Goal: Task Accomplishment & Management: Complete application form

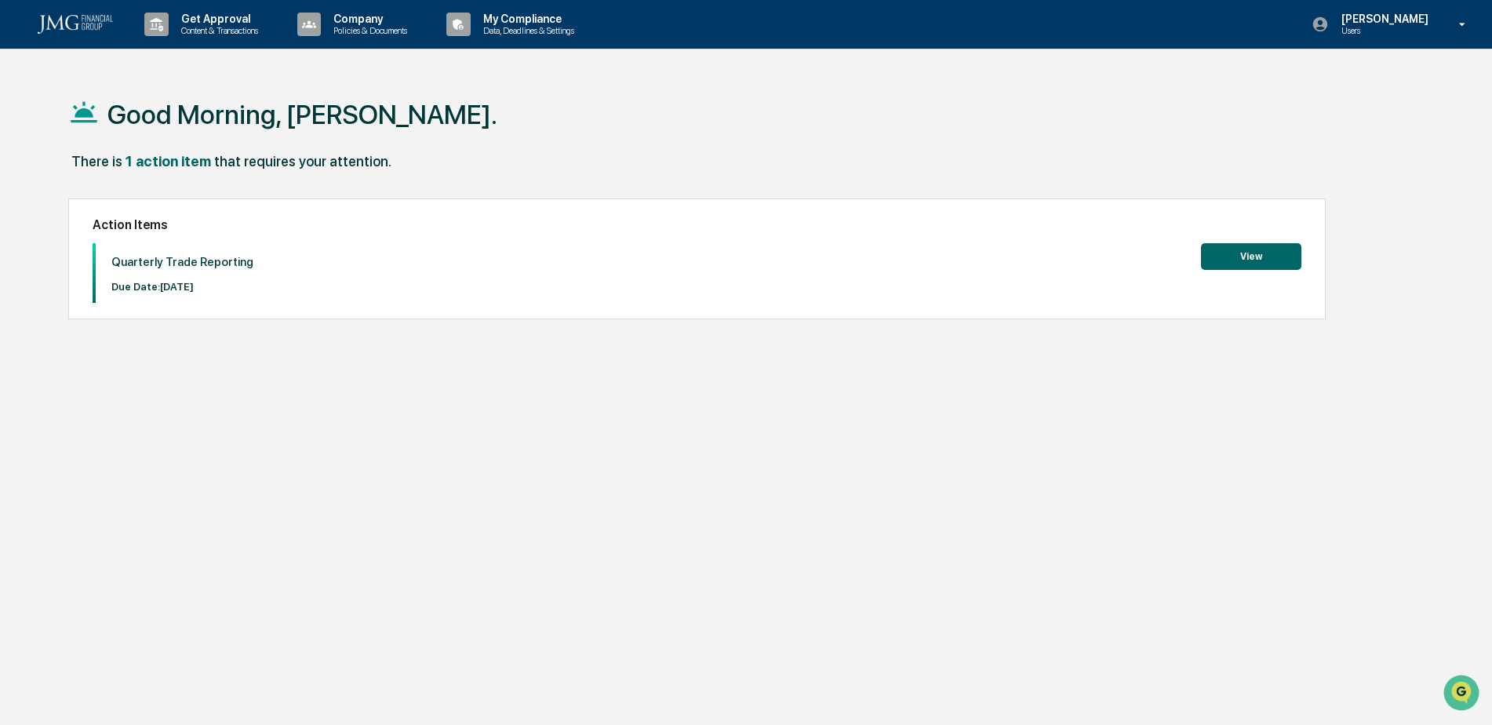
click at [1215, 253] on button "View" at bounding box center [1251, 256] width 100 height 27
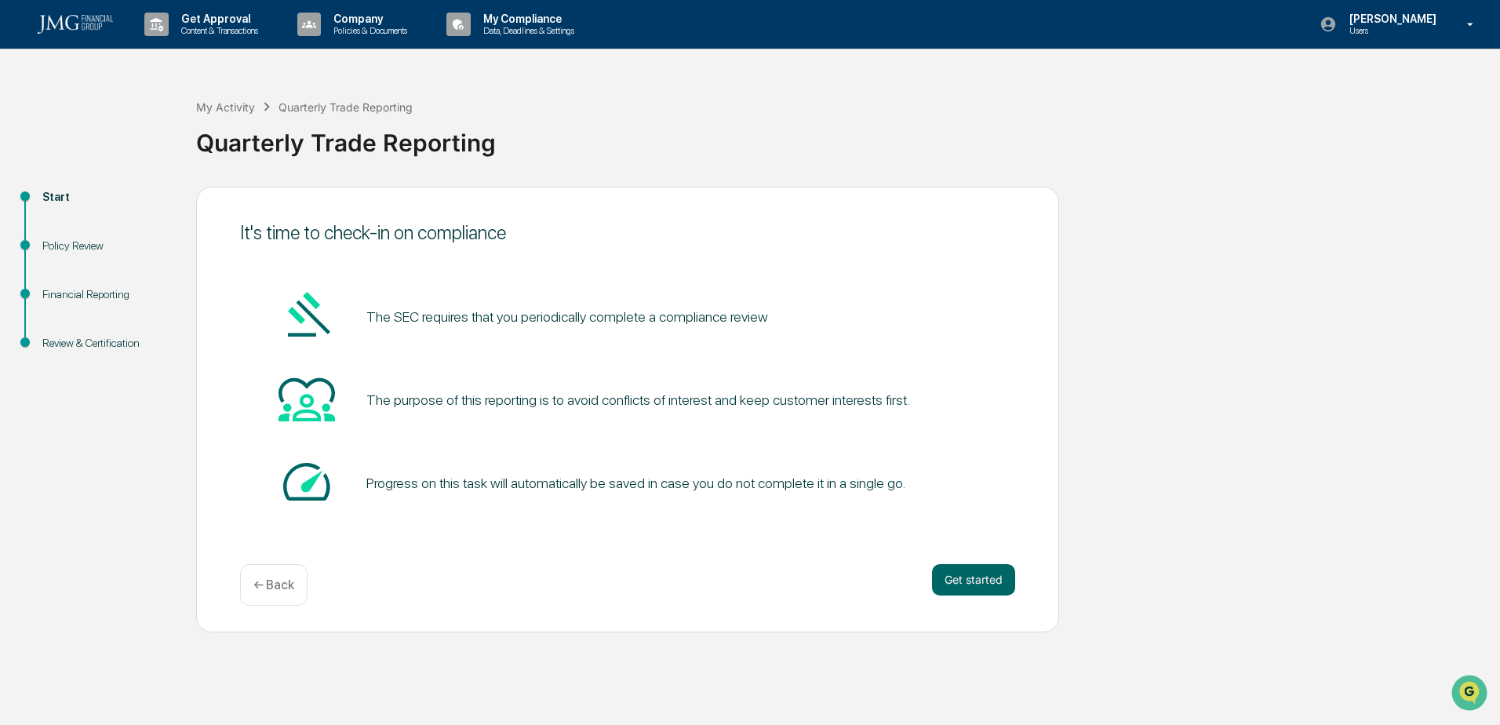
click at [988, 586] on button "Get started" at bounding box center [973, 579] width 83 height 31
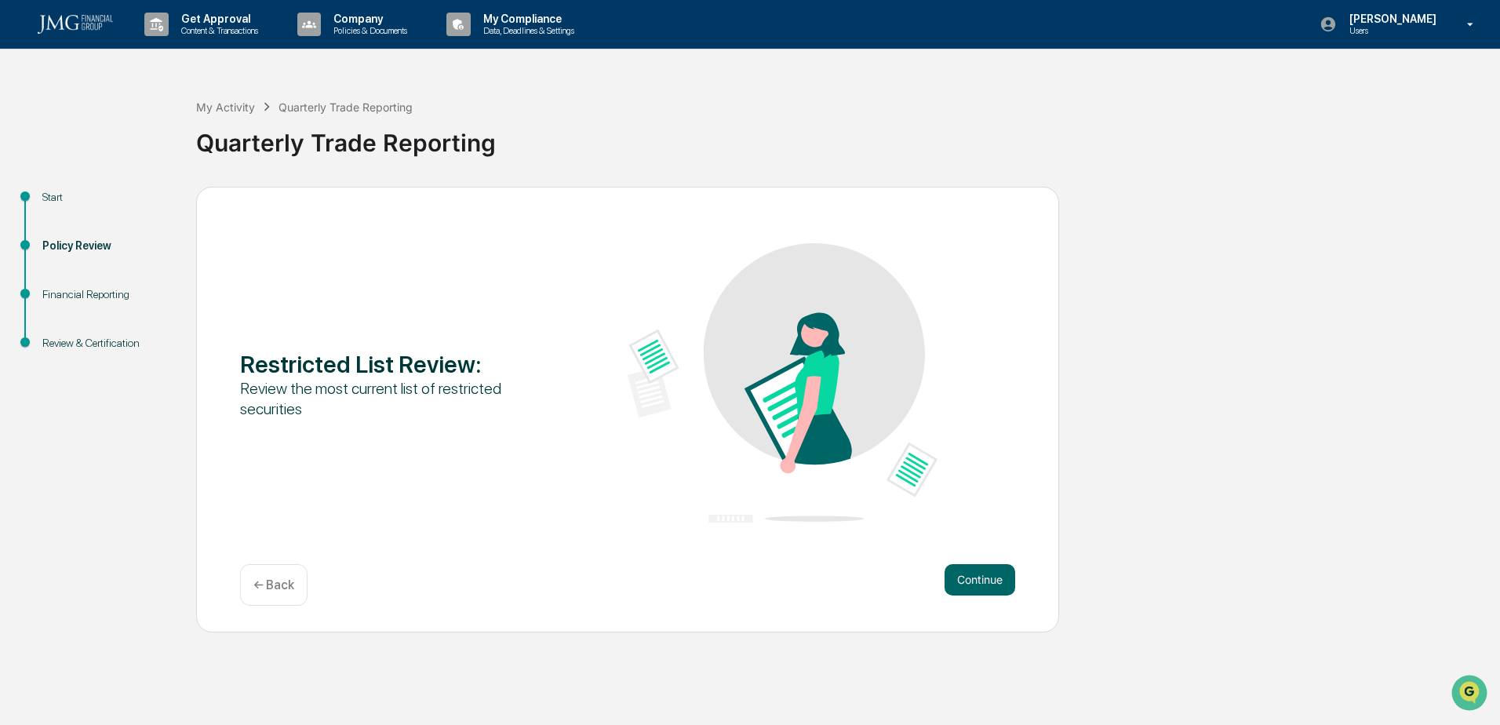
click at [994, 579] on button "Continue" at bounding box center [980, 579] width 71 height 31
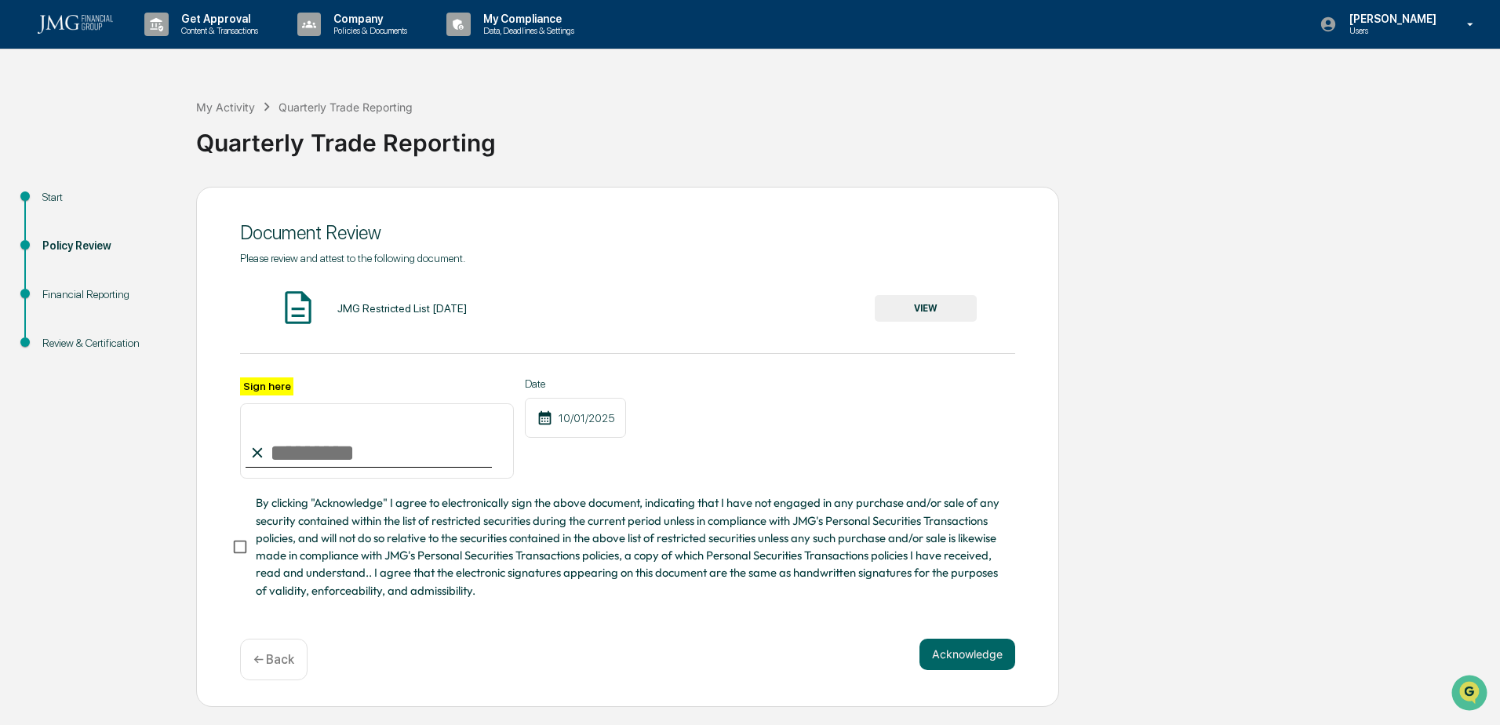
click at [916, 301] on button "VIEW" at bounding box center [926, 308] width 102 height 27
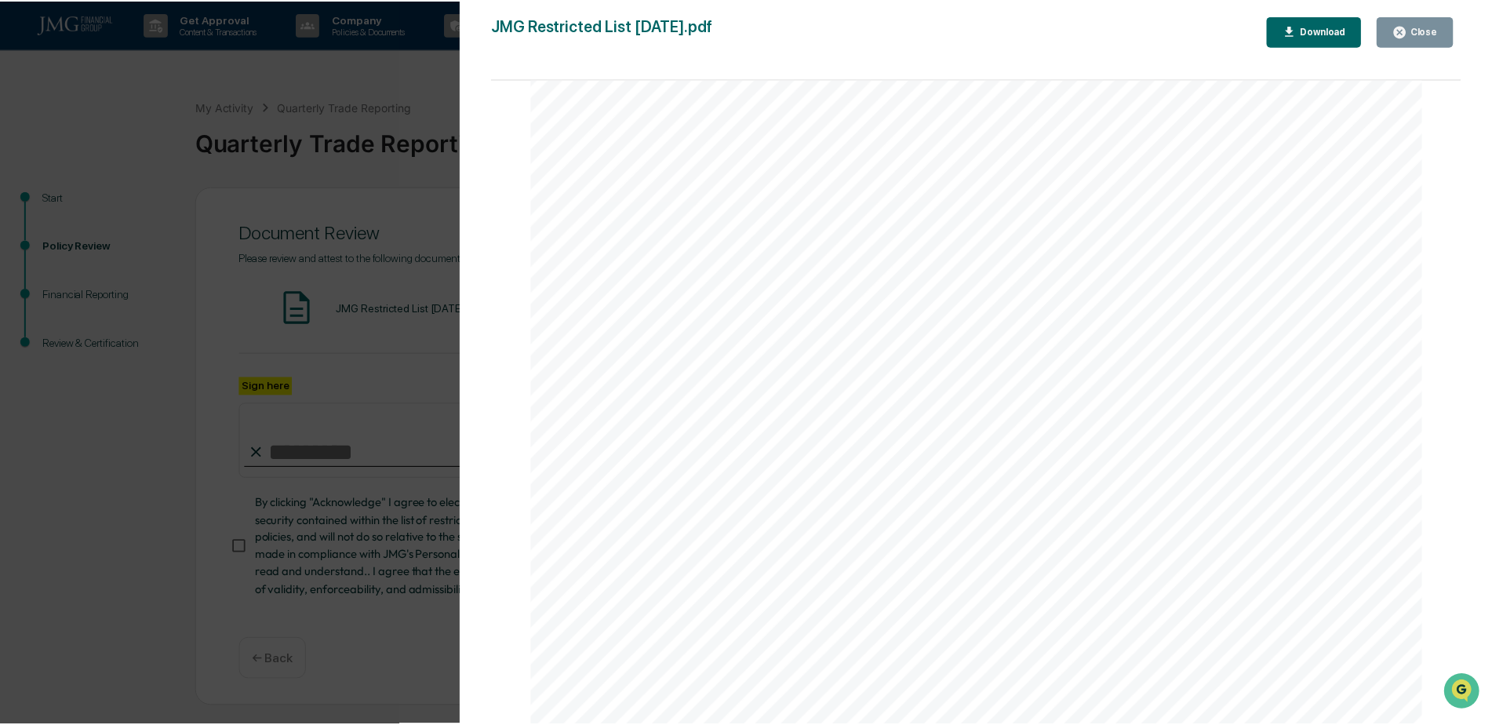
scroll to position [2973, 0]
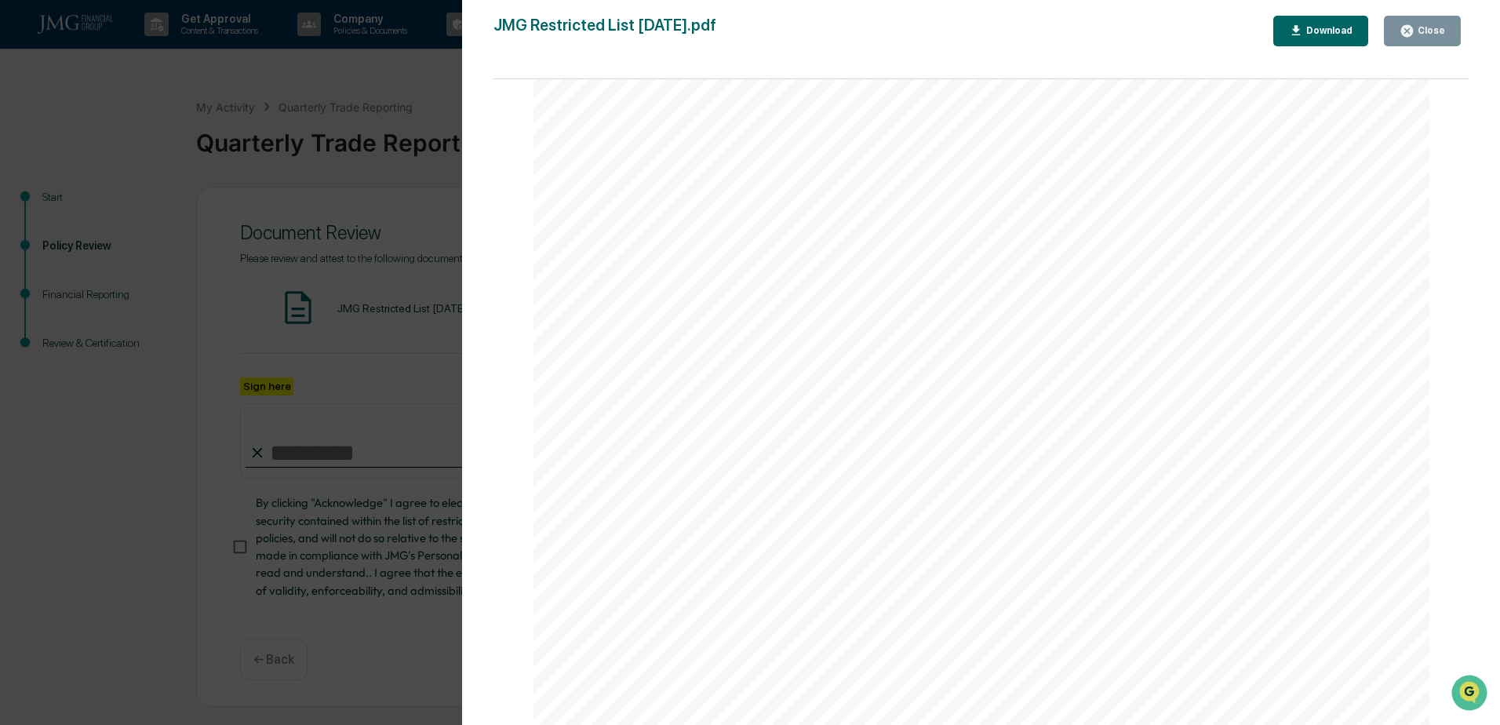
click at [397, 410] on div "Version History [DATE] 09:09 PM [PERSON_NAME] JMG Restricted List [DATE].pdf Cl…" at bounding box center [750, 362] width 1500 height 725
click at [1409, 31] on icon "button" at bounding box center [1407, 31] width 15 height 15
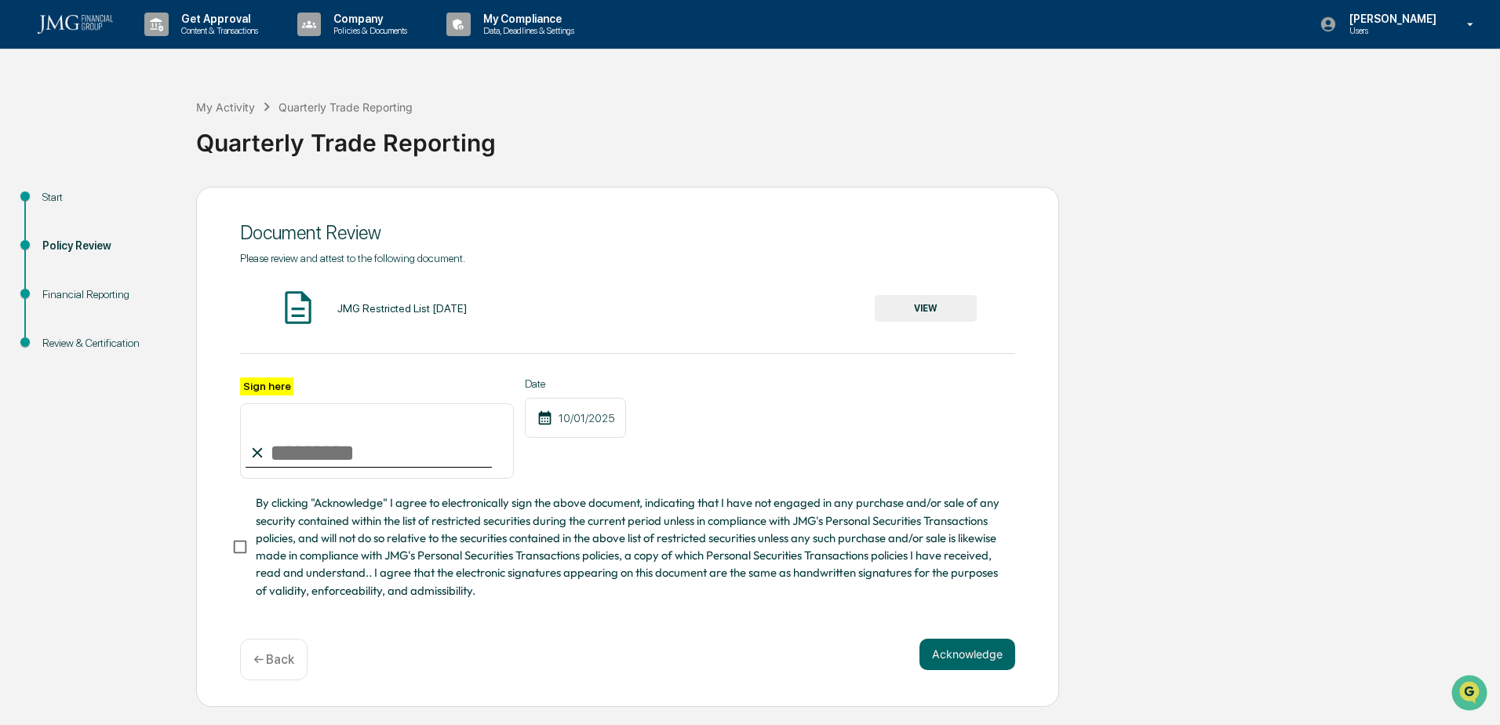
click at [374, 443] on input "Sign here" at bounding box center [377, 440] width 274 height 75
click at [253, 461] on icon at bounding box center [257, 452] width 17 height 17
click at [285, 452] on input "Sign here" at bounding box center [377, 440] width 274 height 75
click at [279, 399] on div "Sign here" at bounding box center [377, 428] width 274 height 102
click at [300, 468] on input "Sign here" at bounding box center [377, 440] width 274 height 75
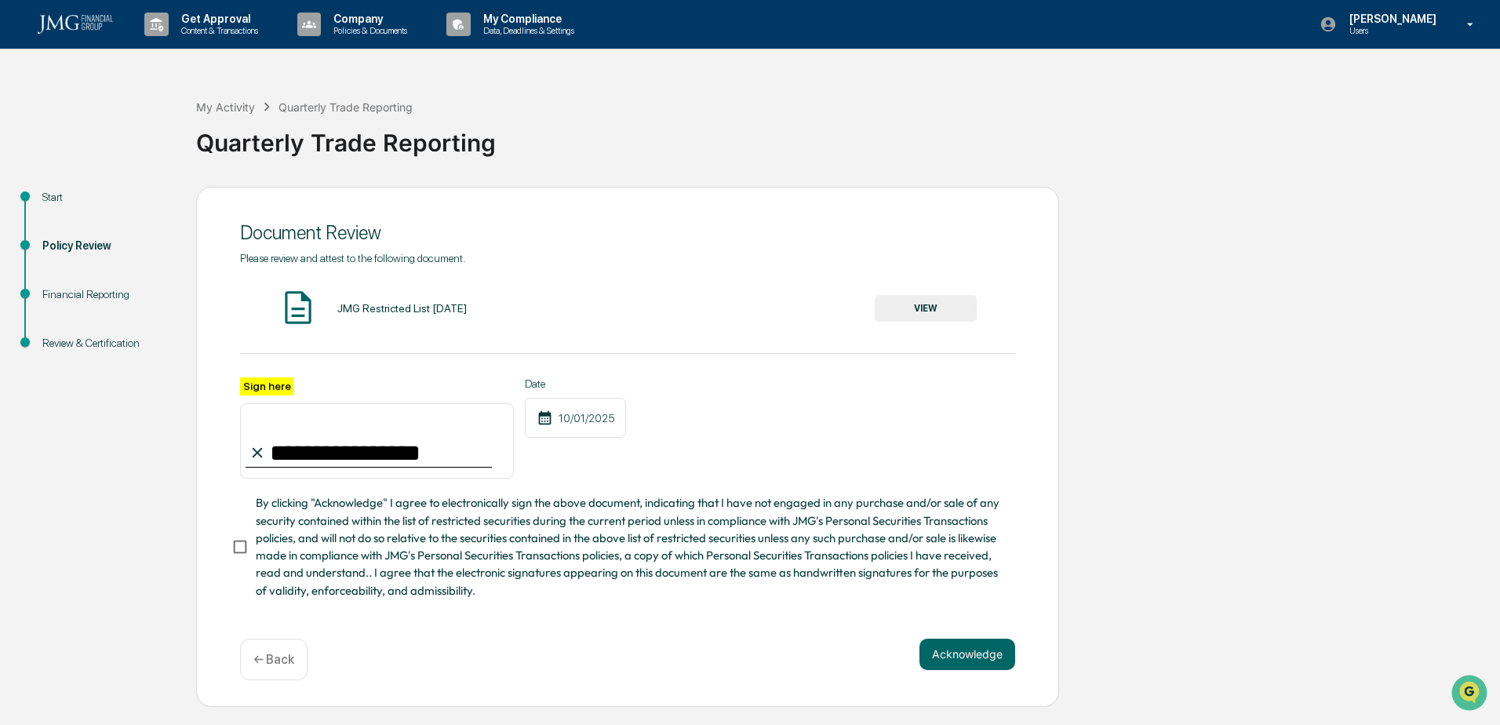
type input "**********"
drag, startPoint x: 220, startPoint y: 542, endPoint x: 231, endPoint y: 550, distance: 12.9
click at [228, 548] on div "**********" at bounding box center [627, 447] width 863 height 520
click at [967, 668] on button "Acknowledge" at bounding box center [968, 654] width 96 height 31
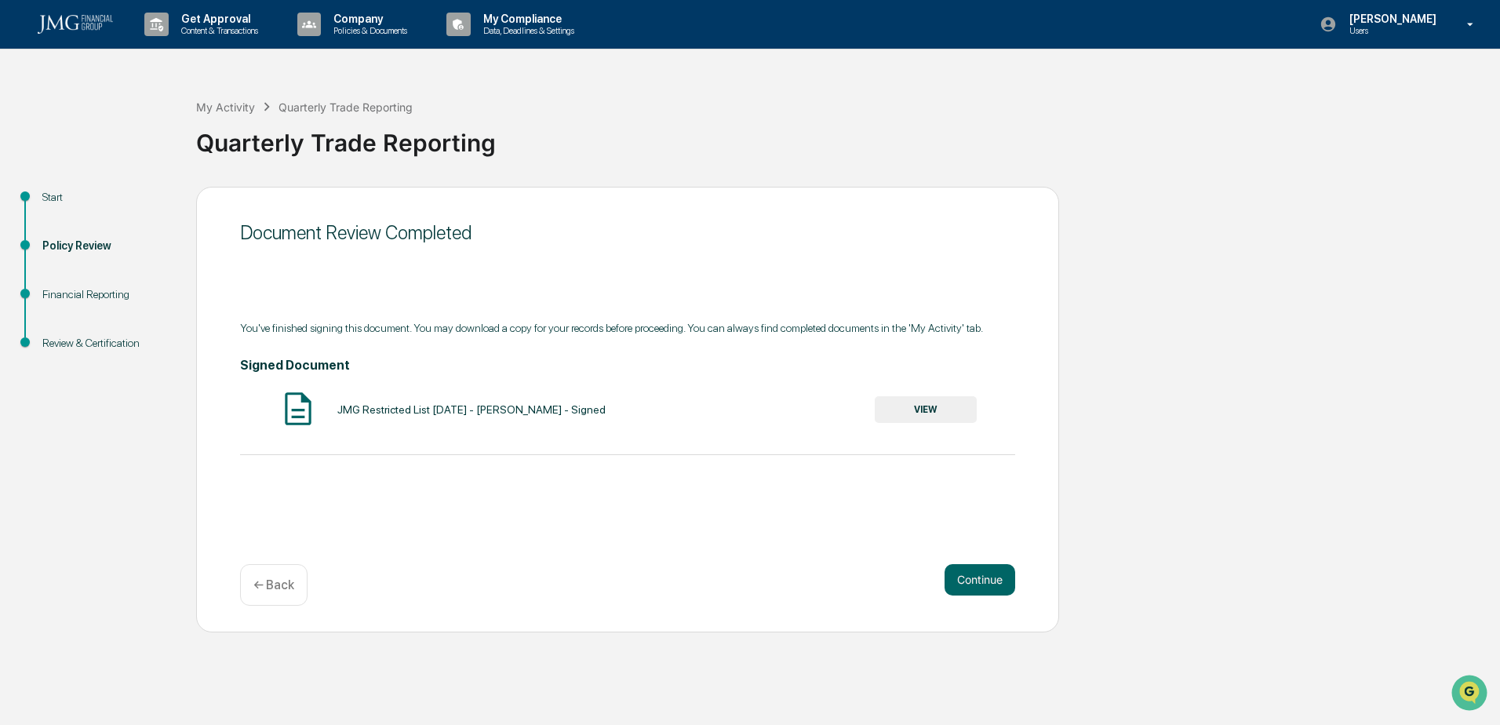
click at [983, 574] on button "Continue" at bounding box center [980, 579] width 71 height 31
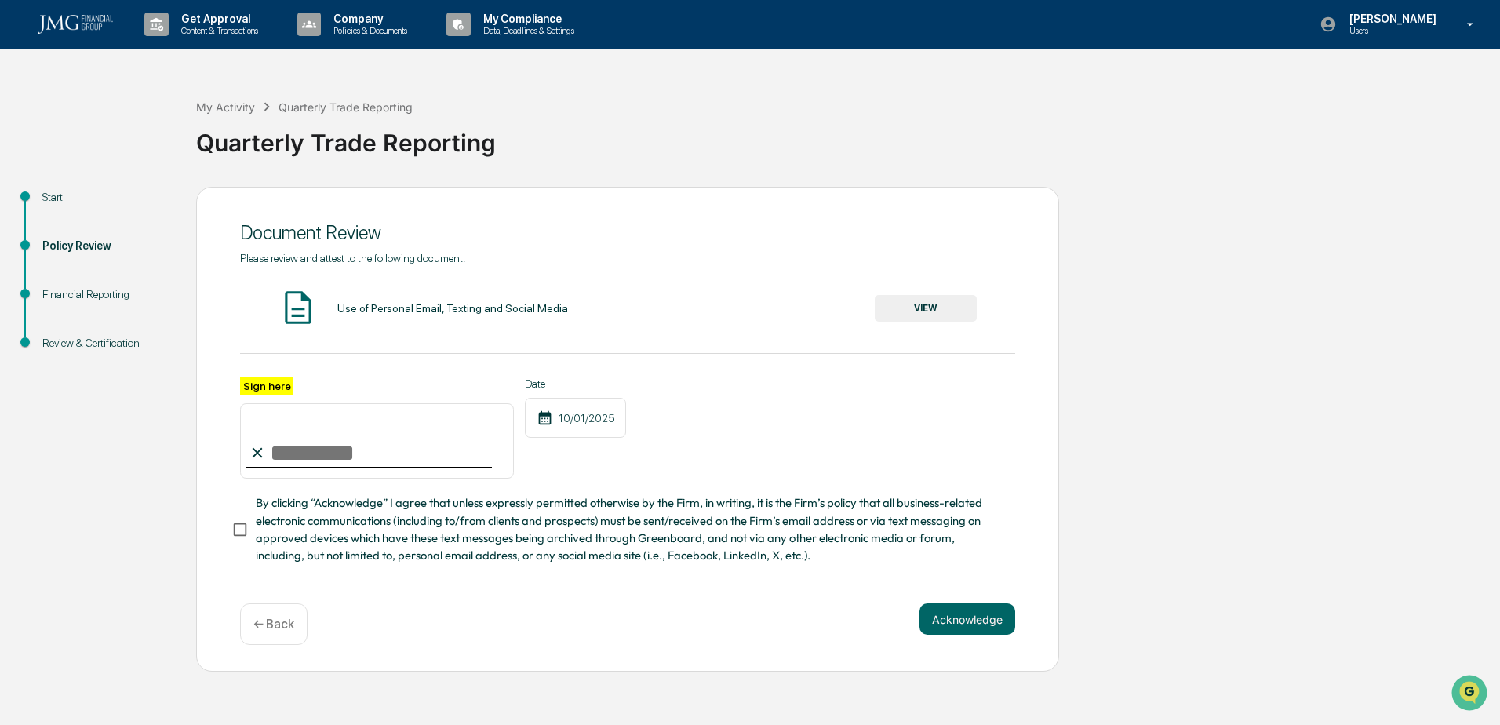
click at [339, 454] on input "Sign here" at bounding box center [377, 440] width 274 height 75
type input "**********"
click at [279, 524] on span "By clicking “Acknowledge” I agree that unless expressly permitted otherwise by …" at bounding box center [629, 529] width 747 height 70
click at [960, 614] on button "Acknowledge" at bounding box center [968, 618] width 96 height 31
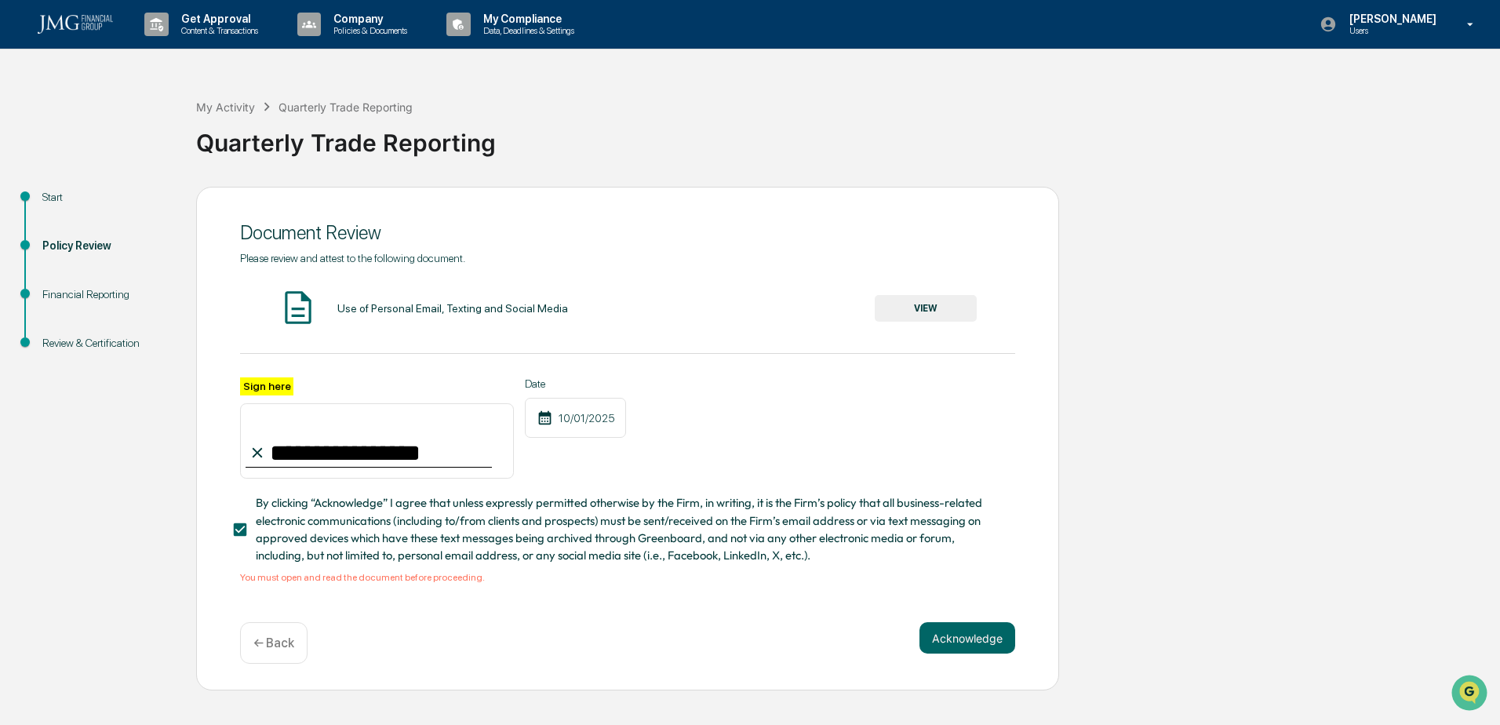
click at [898, 311] on button "VIEW" at bounding box center [926, 308] width 102 height 27
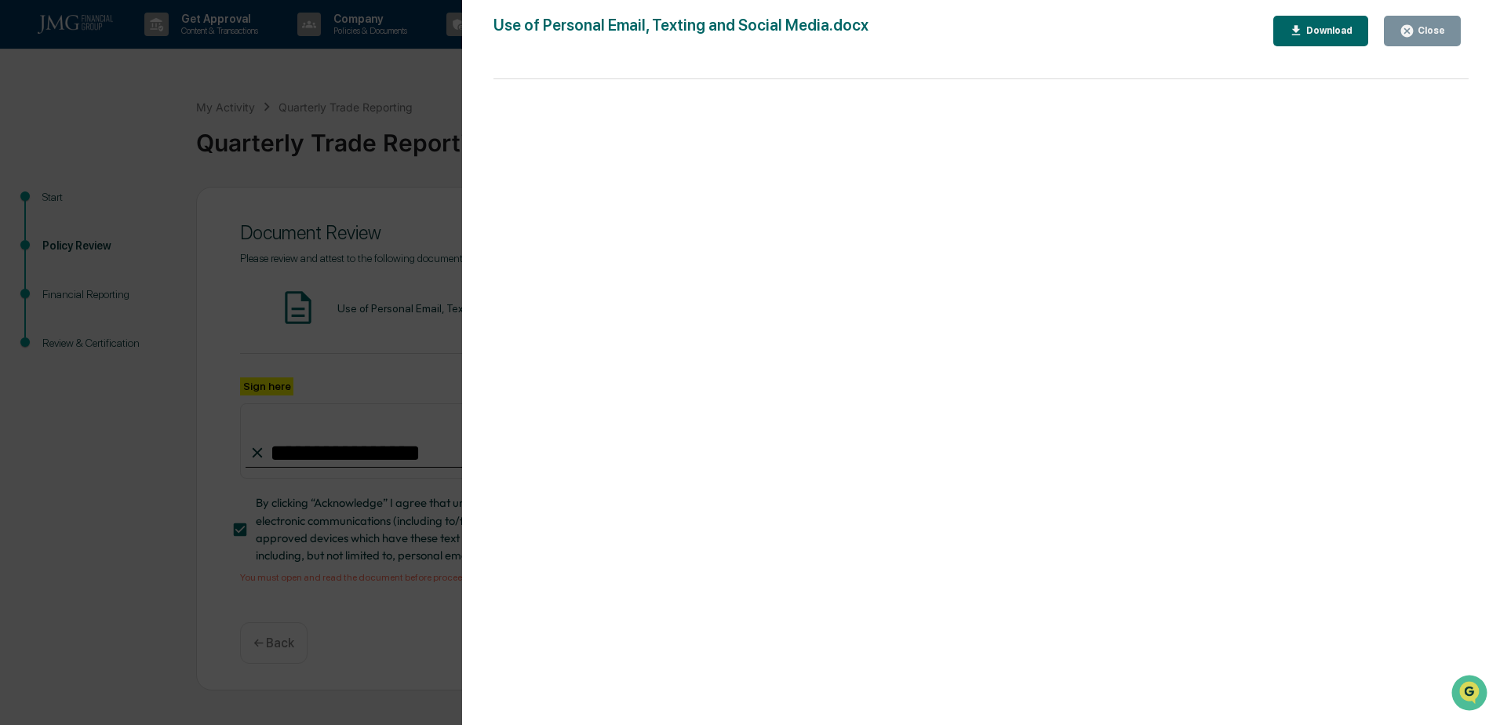
click at [348, 337] on div "Version History [DATE] 05:53 PM [PERSON_NAME] [PERSON_NAME] Use of Personal Ema…" at bounding box center [750, 362] width 1500 height 725
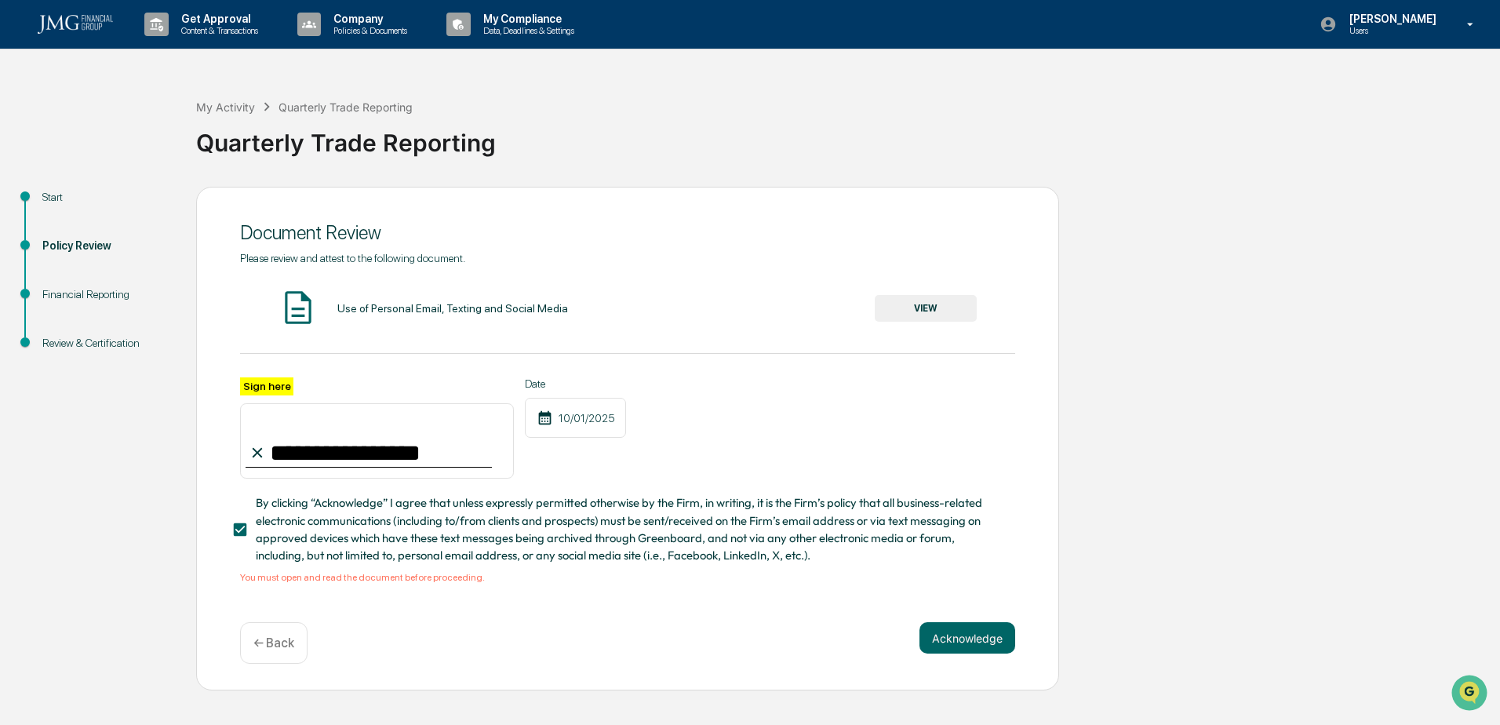
click at [967, 631] on button "Acknowledge" at bounding box center [968, 637] width 96 height 31
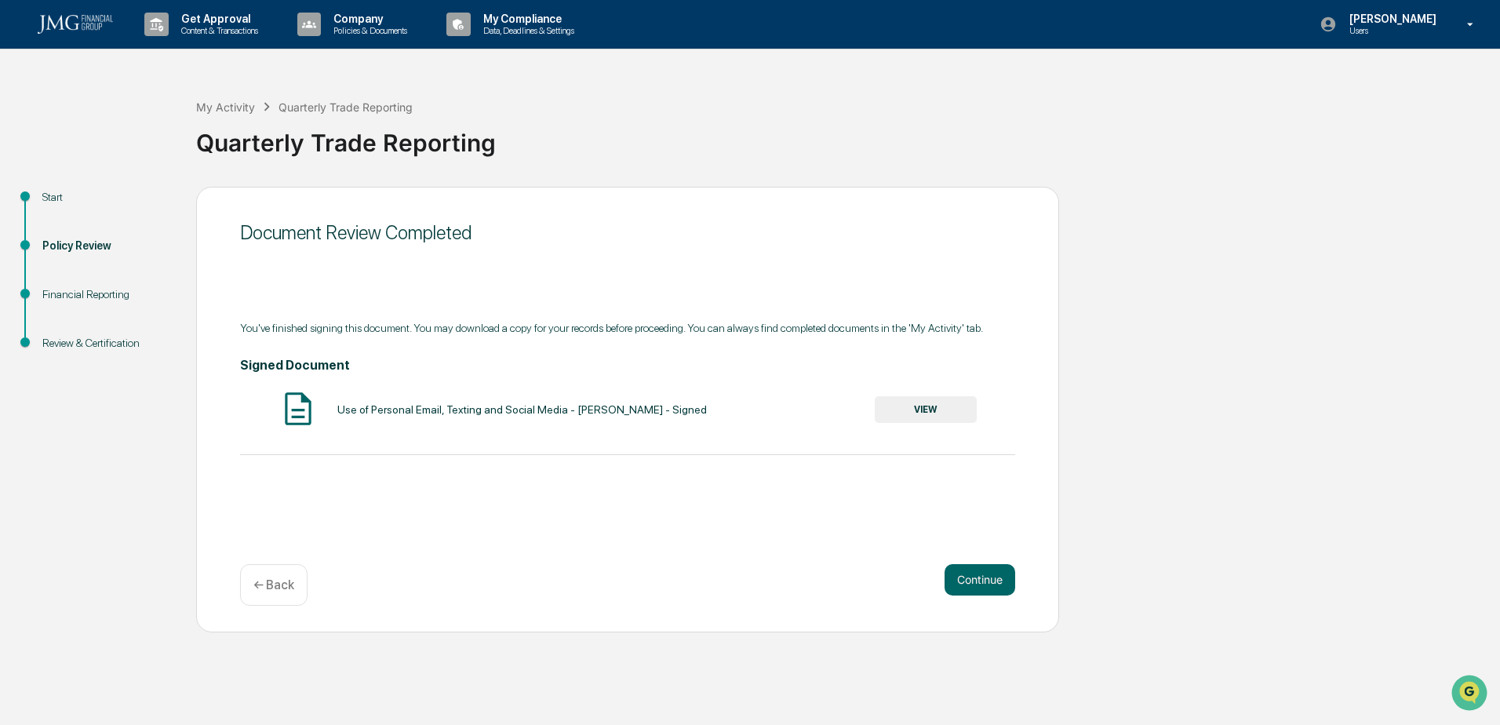
click at [978, 587] on button "Continue" at bounding box center [980, 579] width 71 height 31
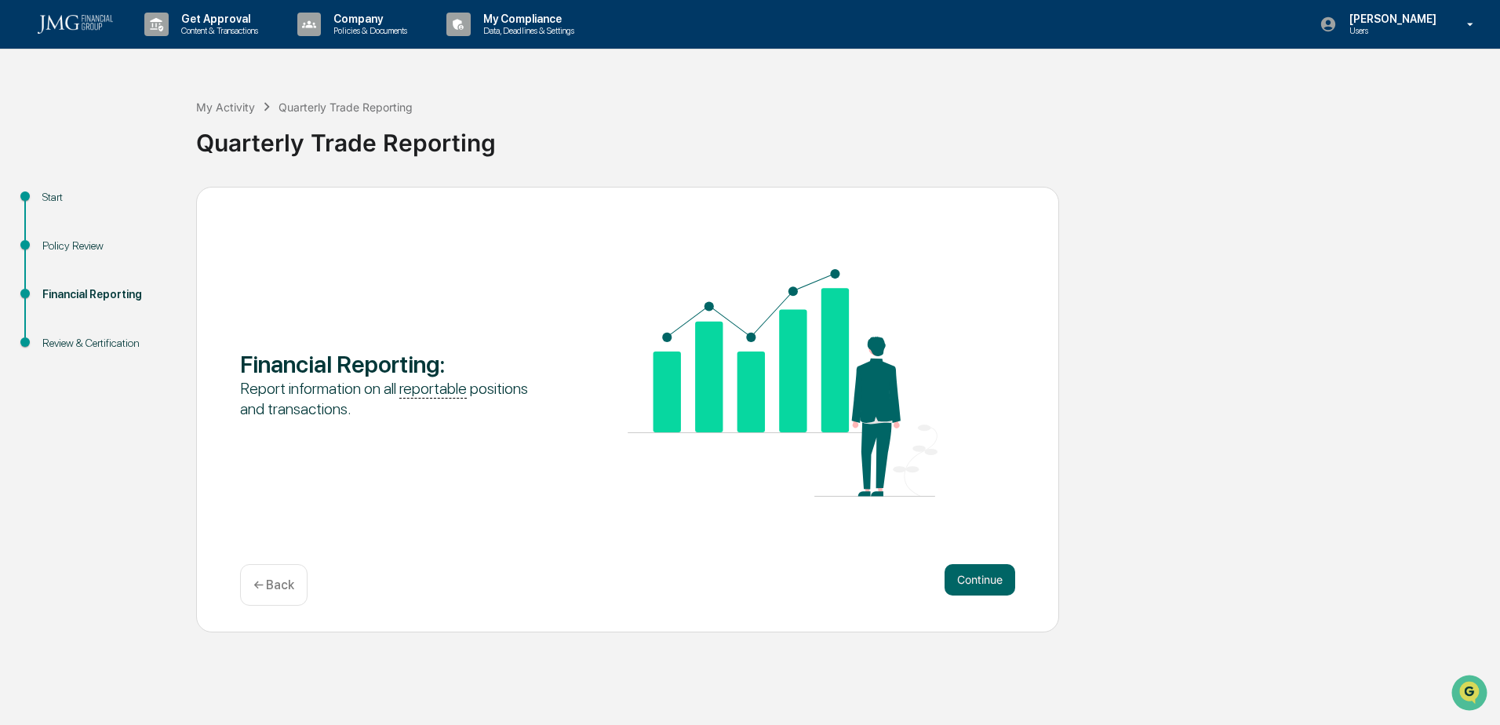
click at [981, 583] on button "Continue" at bounding box center [980, 579] width 71 height 31
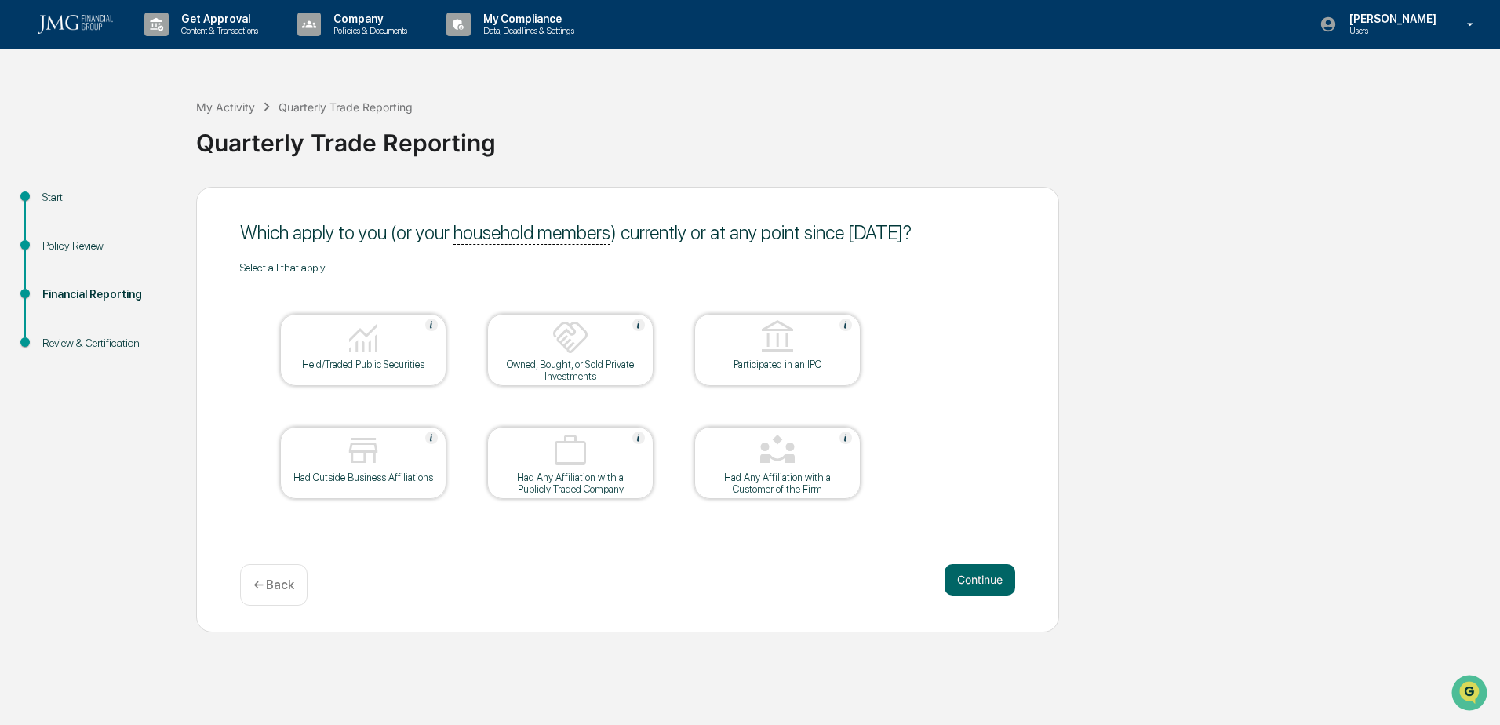
click at [386, 336] on div at bounding box center [363, 339] width 157 height 40
click at [972, 589] on button "Continue" at bounding box center [980, 579] width 71 height 31
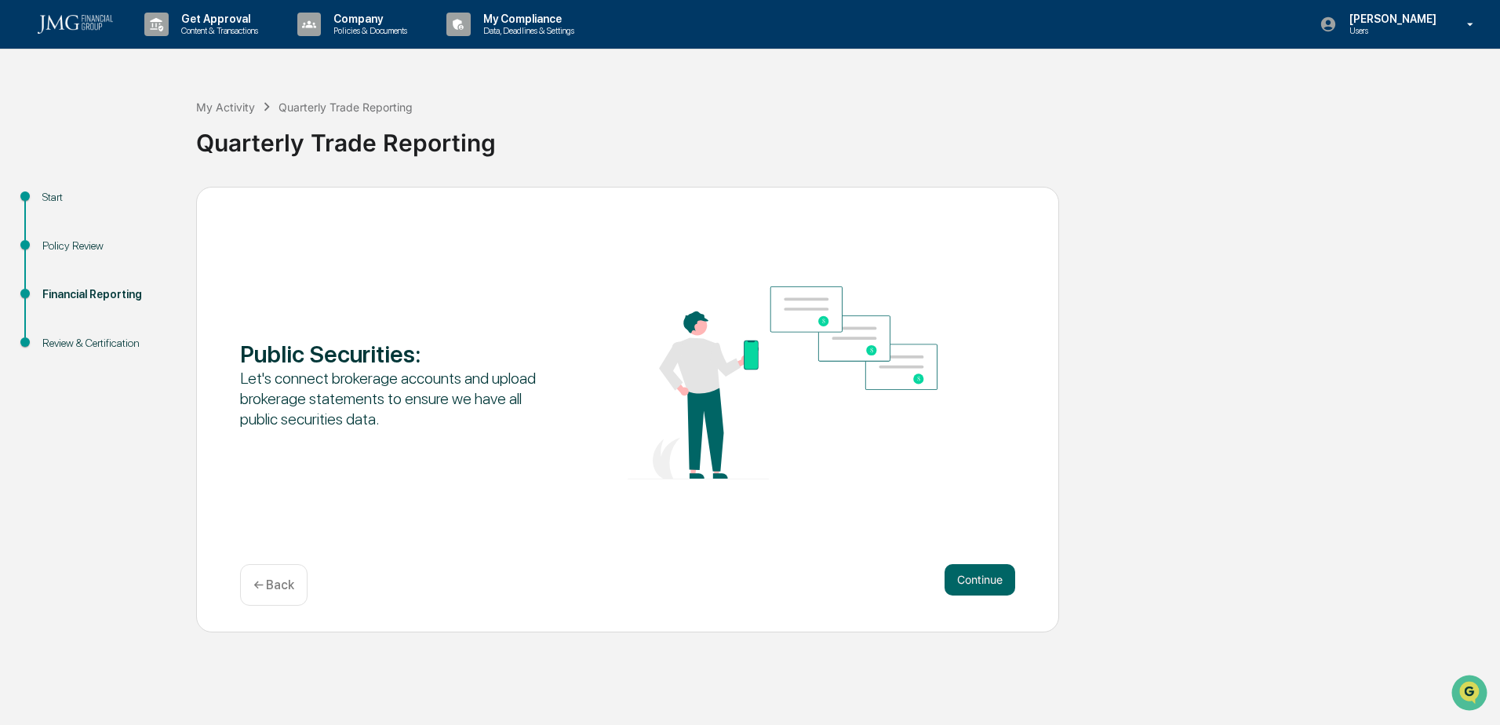
click at [964, 570] on button "Continue" at bounding box center [980, 579] width 71 height 31
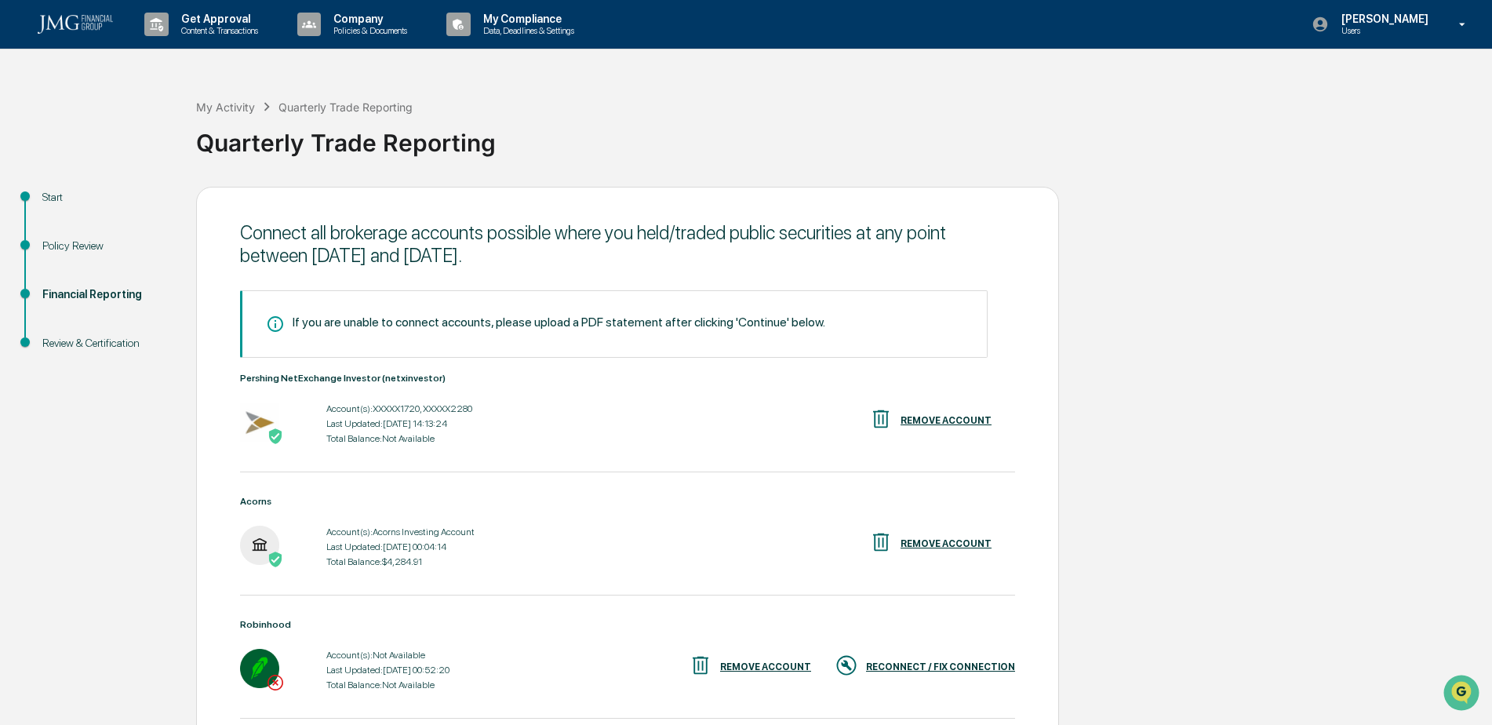
scroll to position [78, 0]
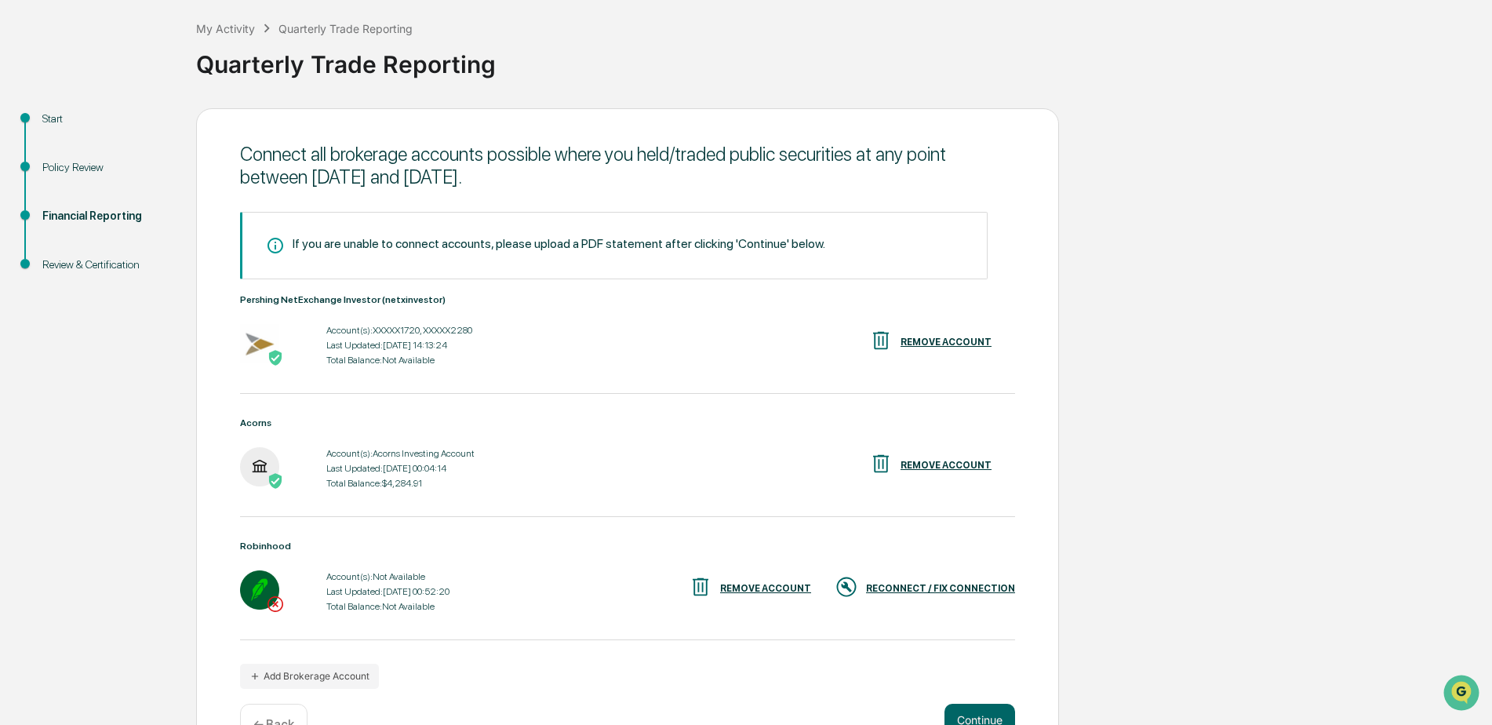
click at [940, 585] on div "RECONNECT / FIX CONNECTION" at bounding box center [940, 588] width 149 height 11
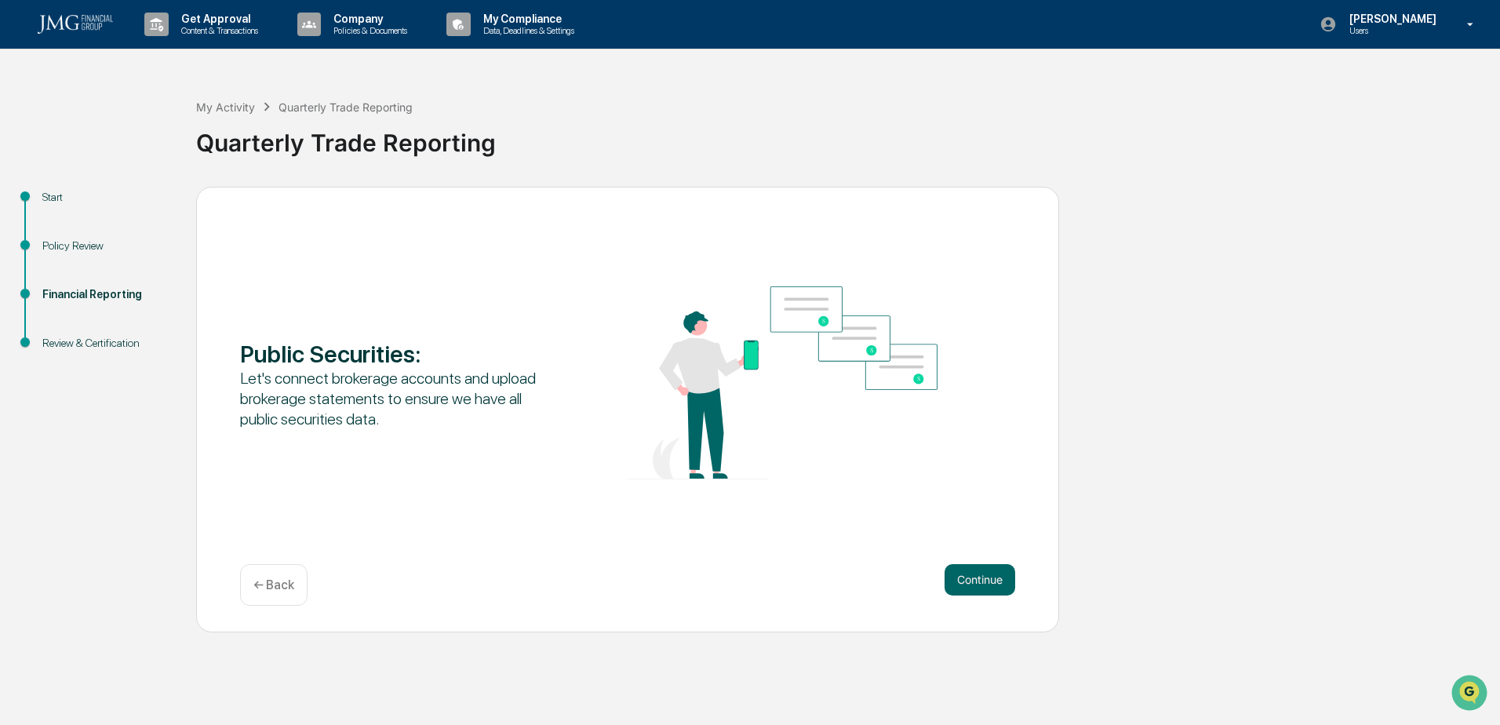
click at [970, 580] on button "Continue" at bounding box center [980, 579] width 71 height 31
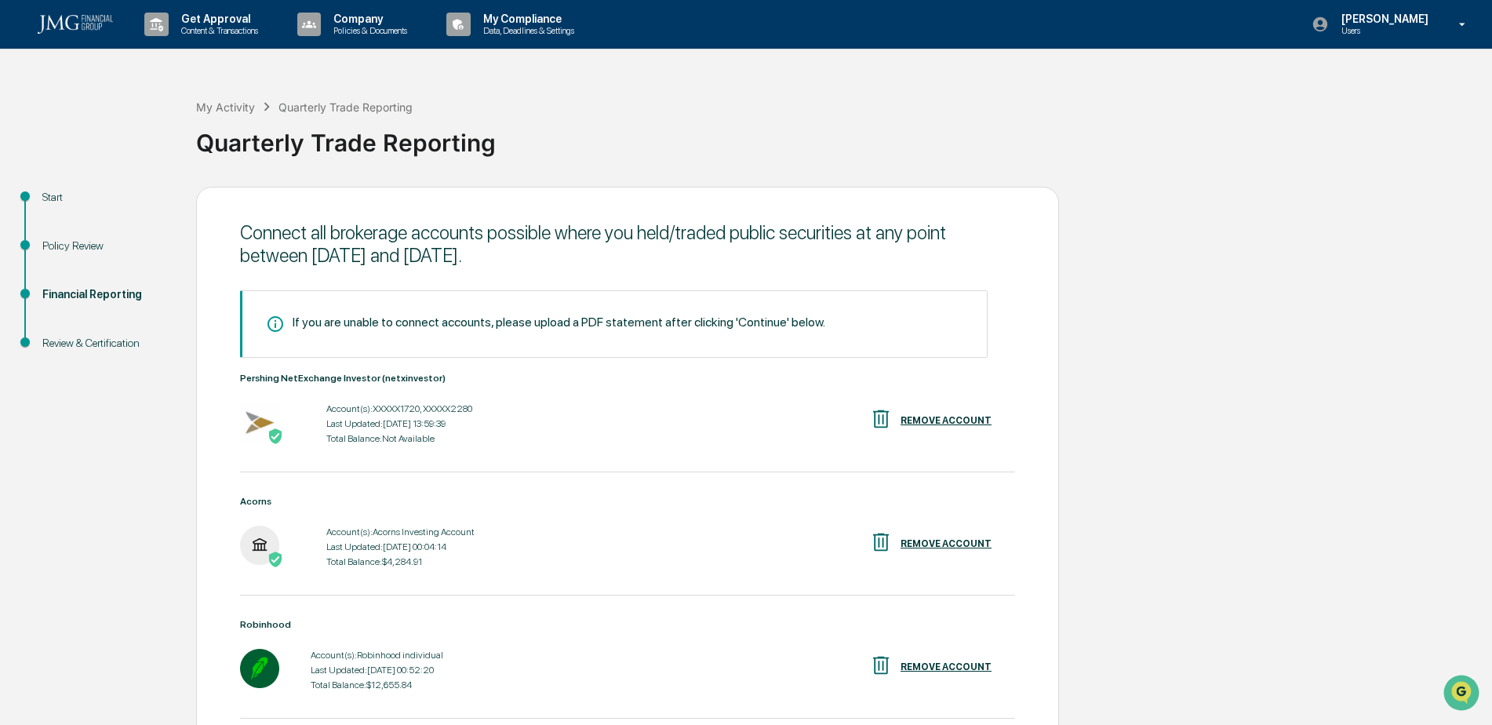
scroll to position [126, 0]
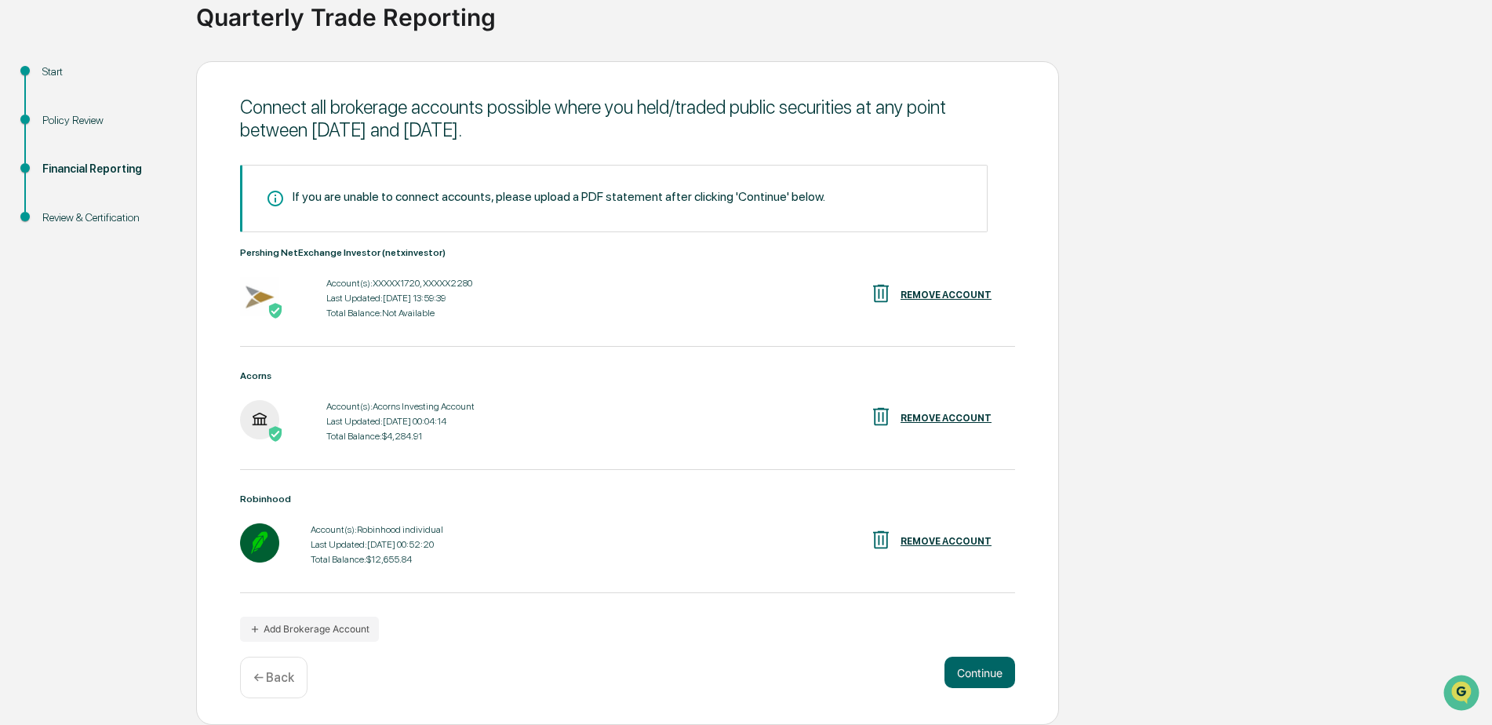
click at [1002, 681] on button "Continue" at bounding box center [980, 672] width 71 height 31
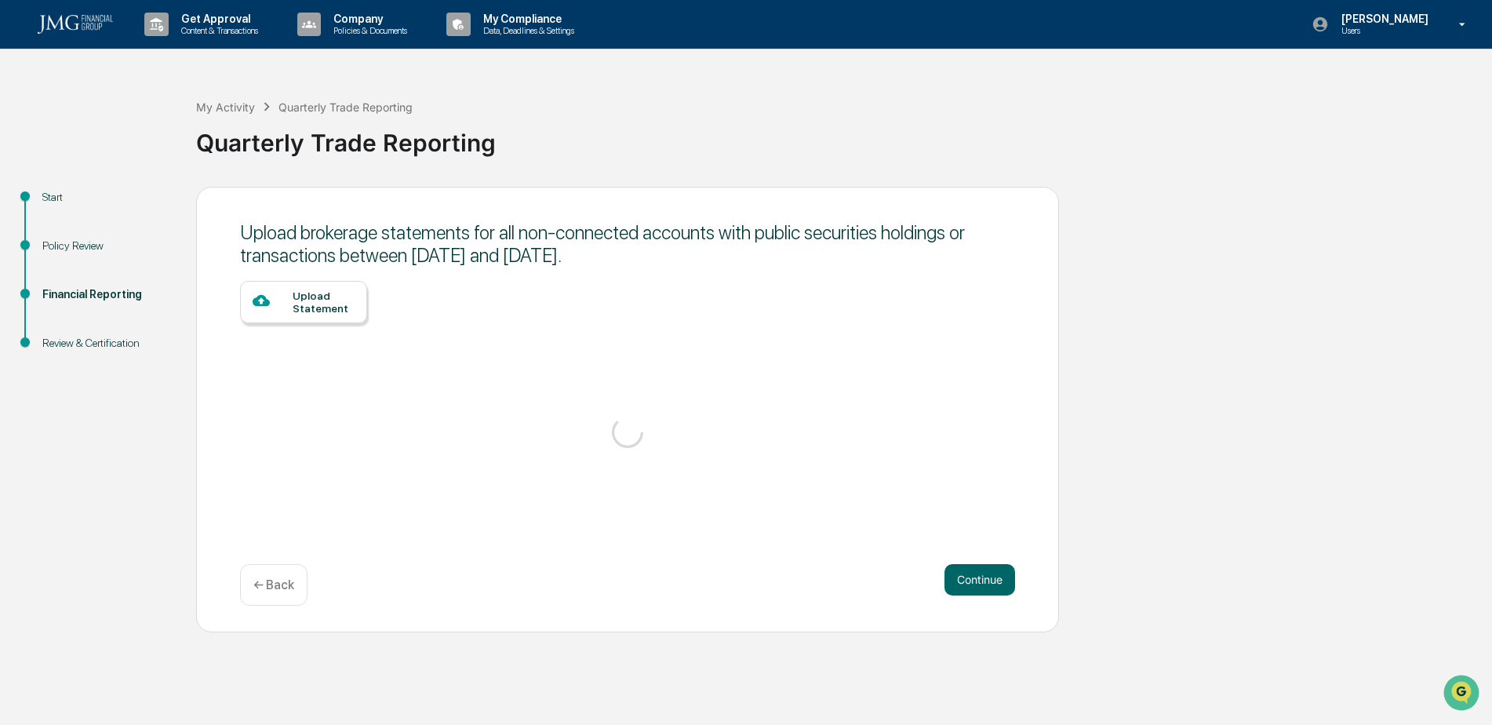
scroll to position [0, 0]
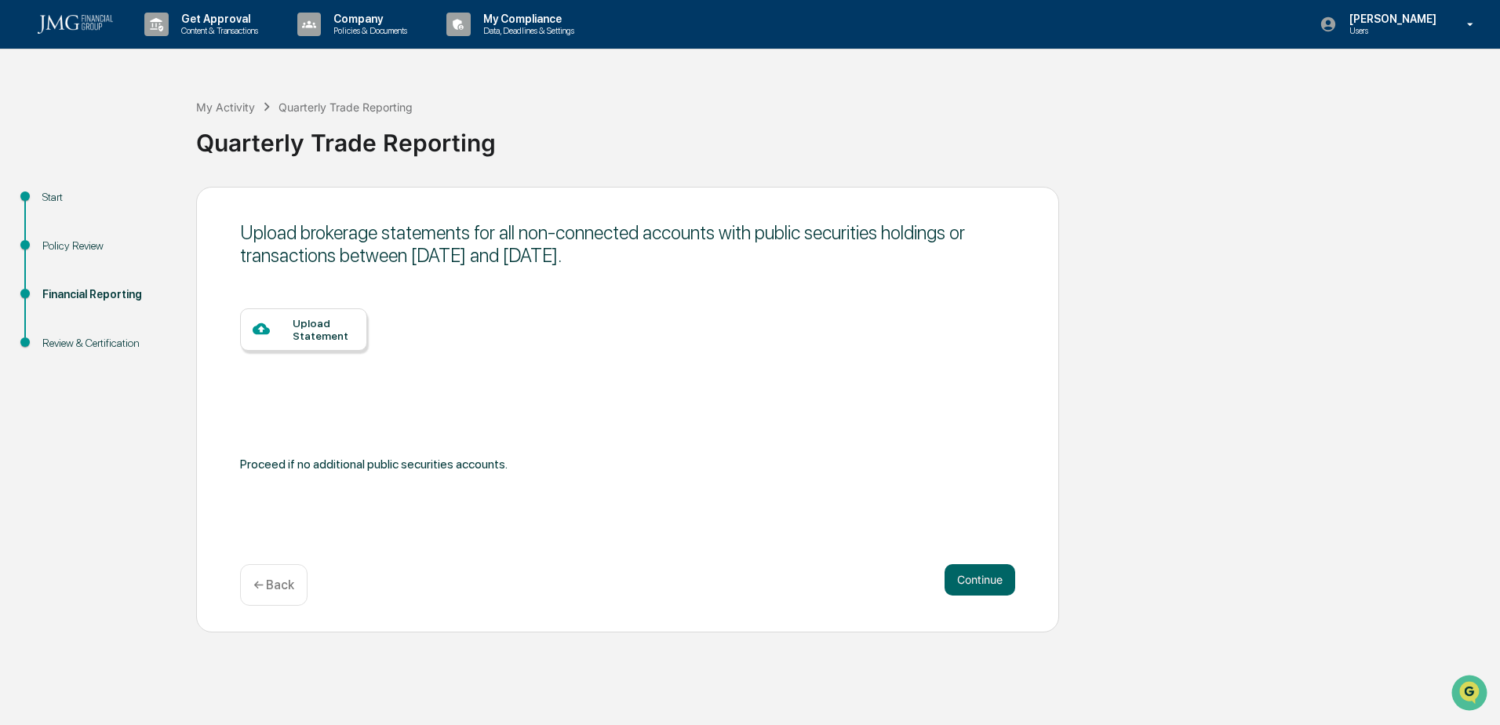
click at [931, 581] on div "Continue ← Back" at bounding box center [627, 585] width 775 height 42
click at [946, 582] on button "Continue" at bounding box center [980, 579] width 71 height 31
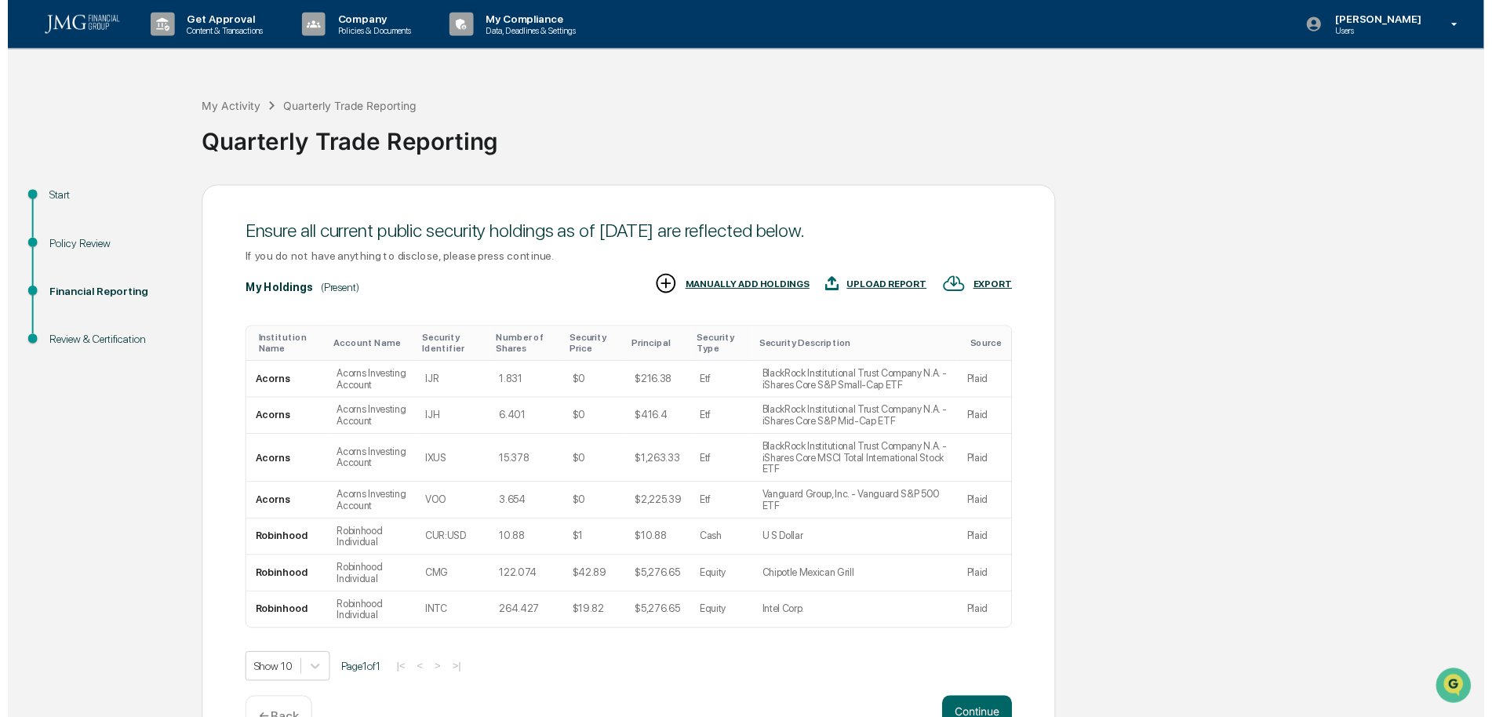
scroll to position [35, 0]
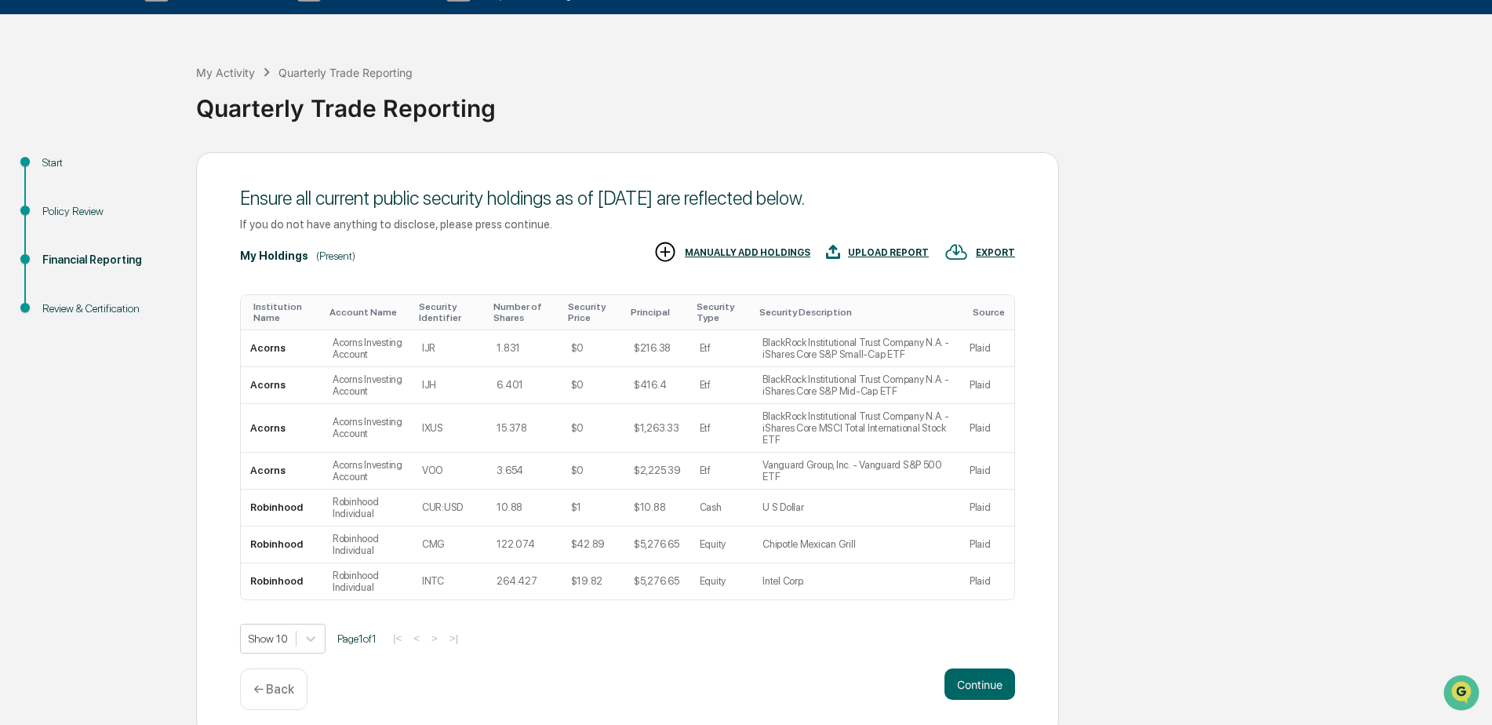
click at [339, 258] on div "(Present)" at bounding box center [335, 256] width 39 height 13
click at [754, 260] on div "MANUALLY ADD HOLDINGS" at bounding box center [732, 253] width 157 height 26
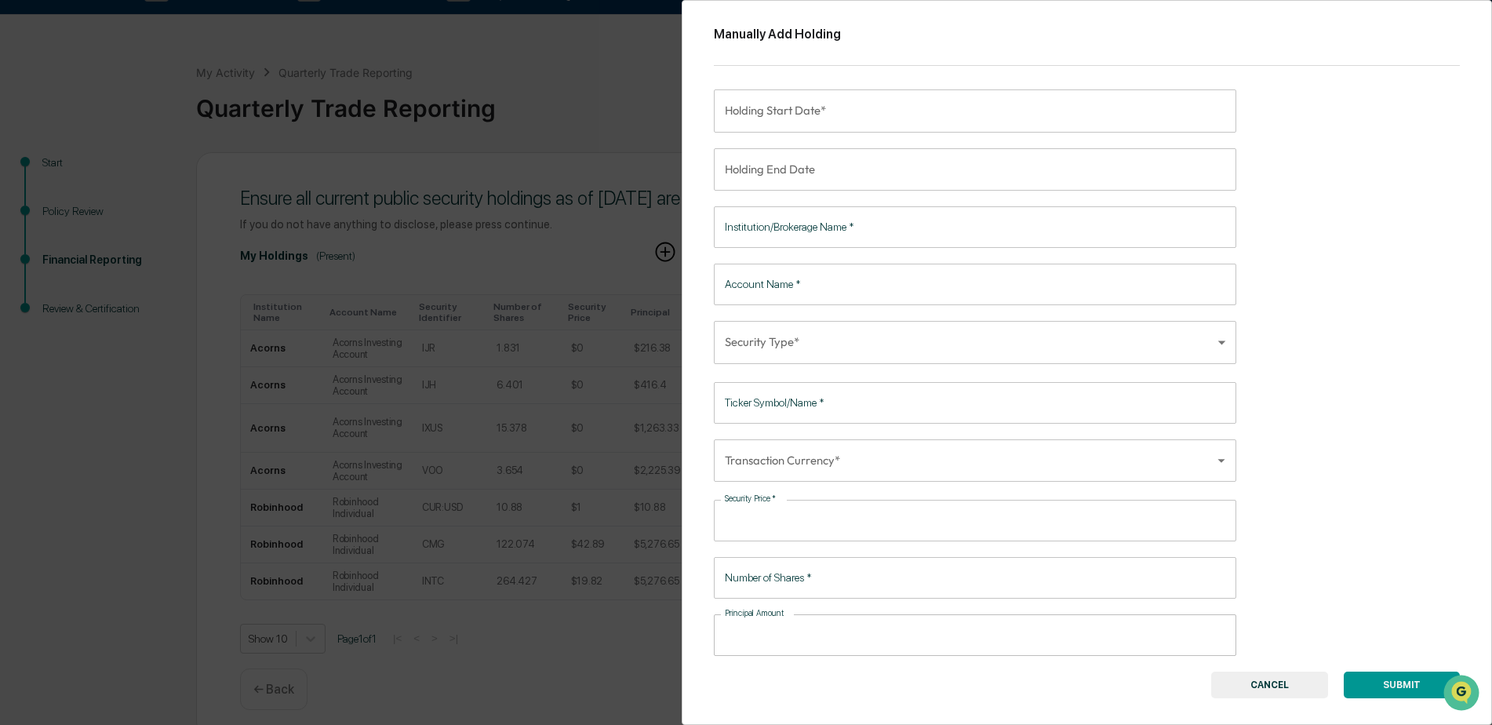
click at [632, 405] on div "Manually Add Holding Holding Start Date* Holding Start Date* Holding End Date H…" at bounding box center [746, 362] width 1492 height 725
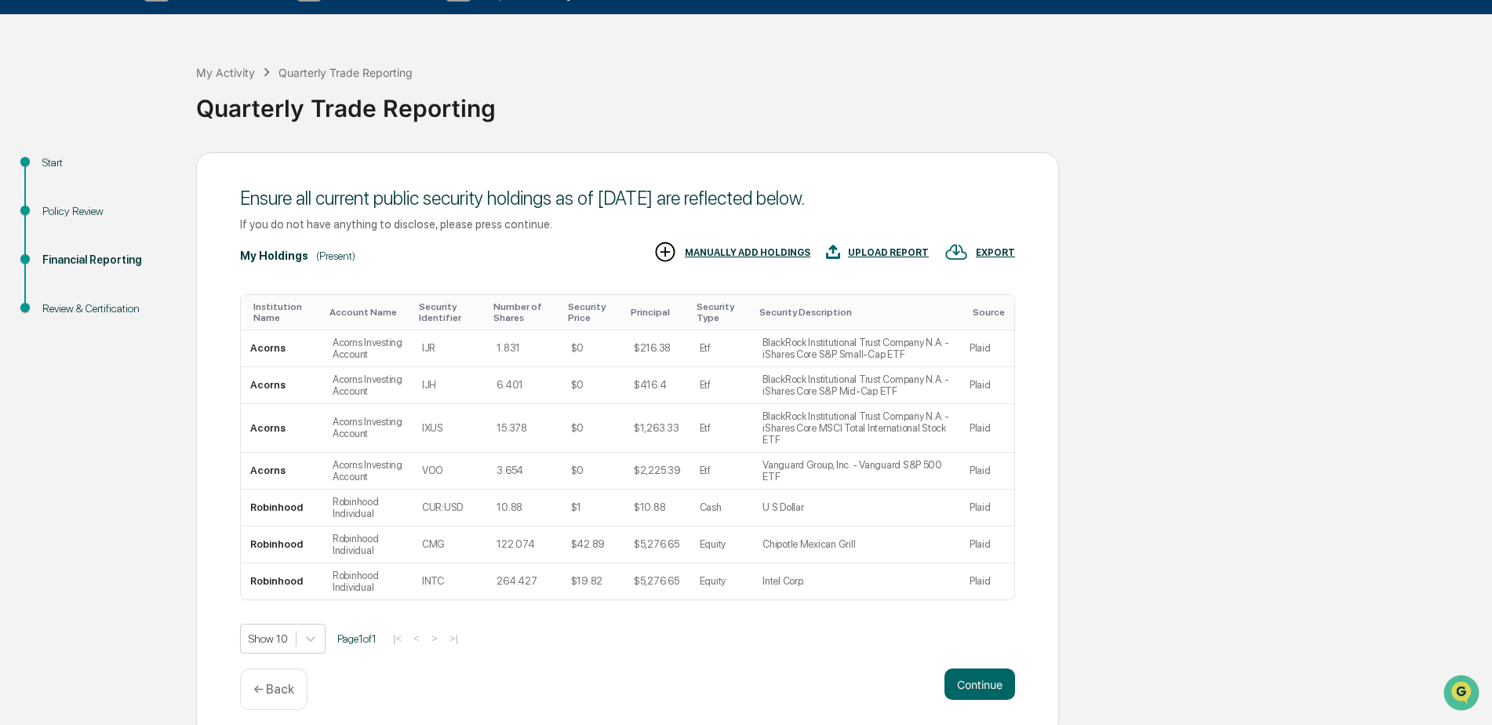
click at [1006, 672] on button "Continue" at bounding box center [980, 683] width 71 height 31
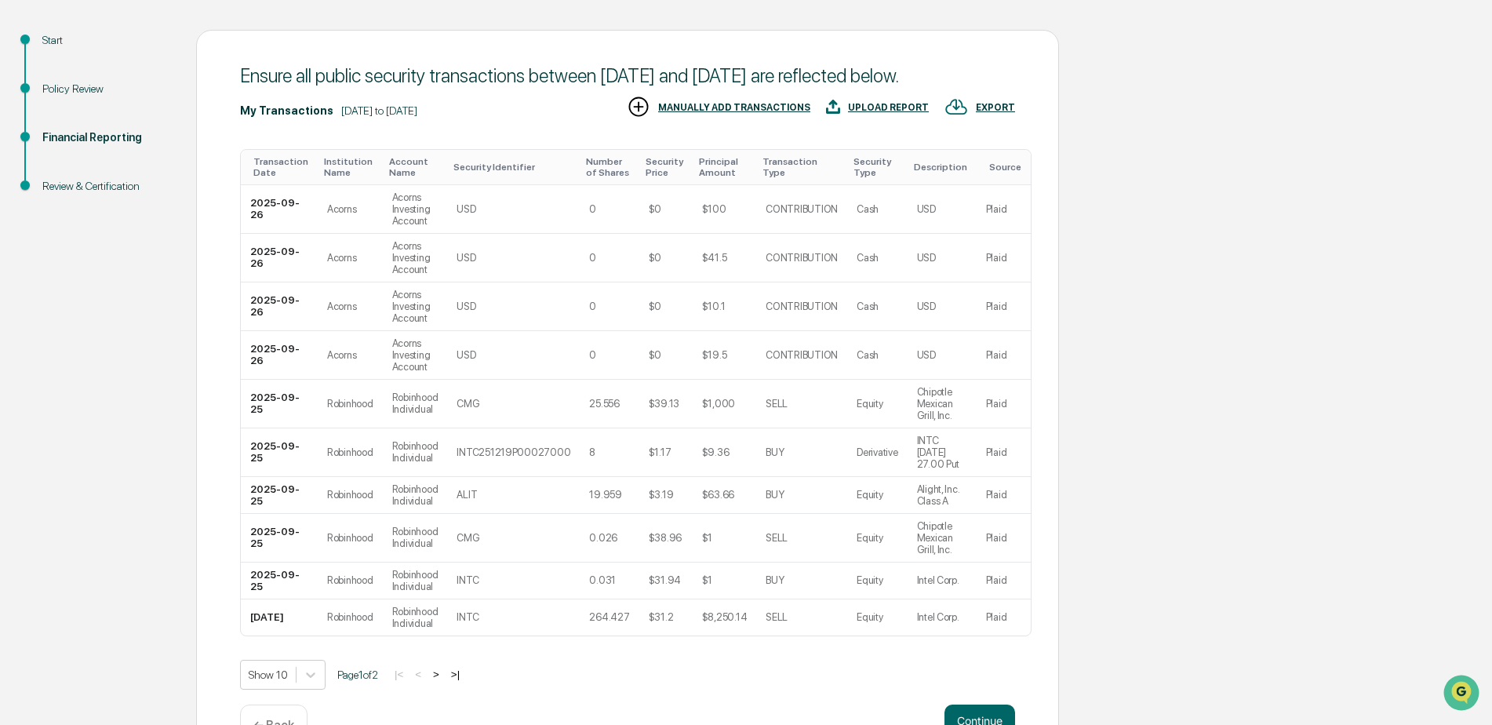
scroll to position [228, 0]
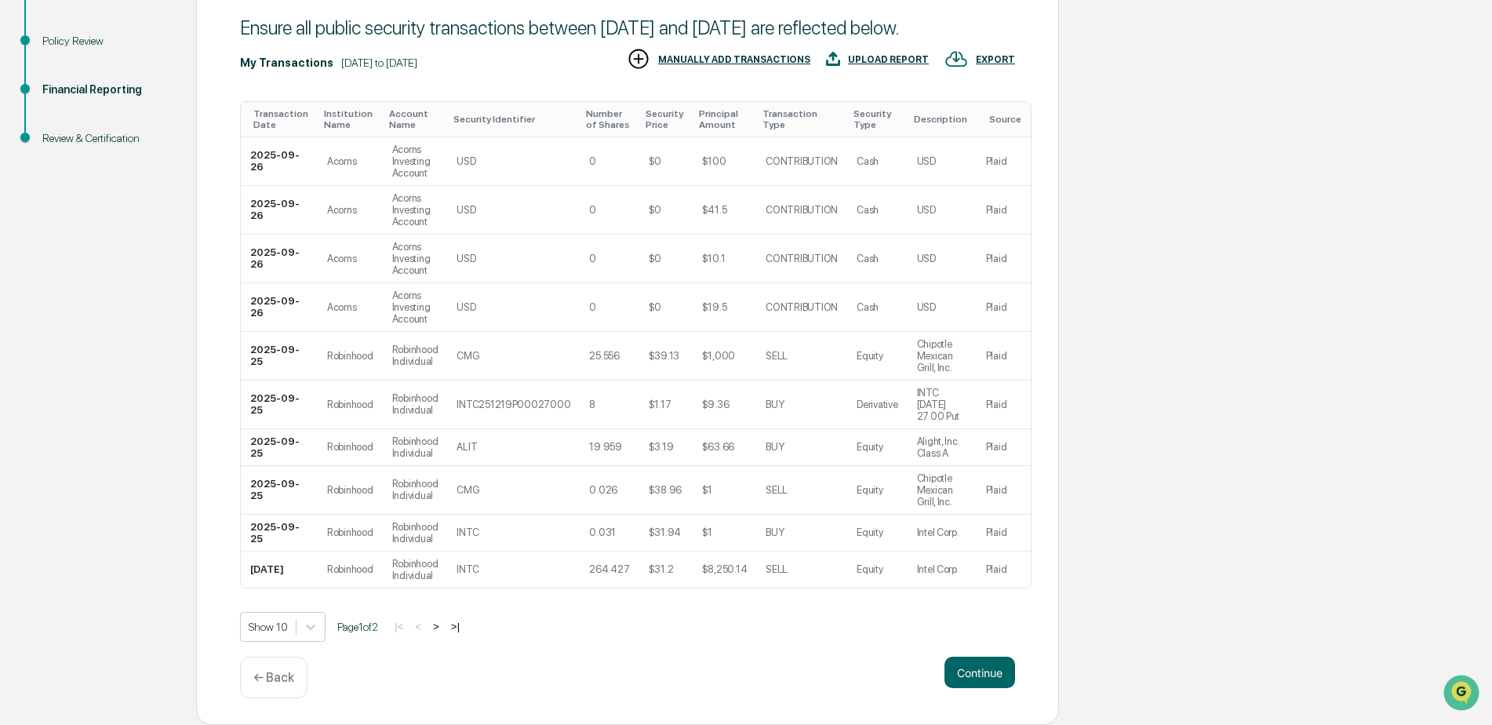
click at [444, 625] on button ">" at bounding box center [436, 626] width 16 height 13
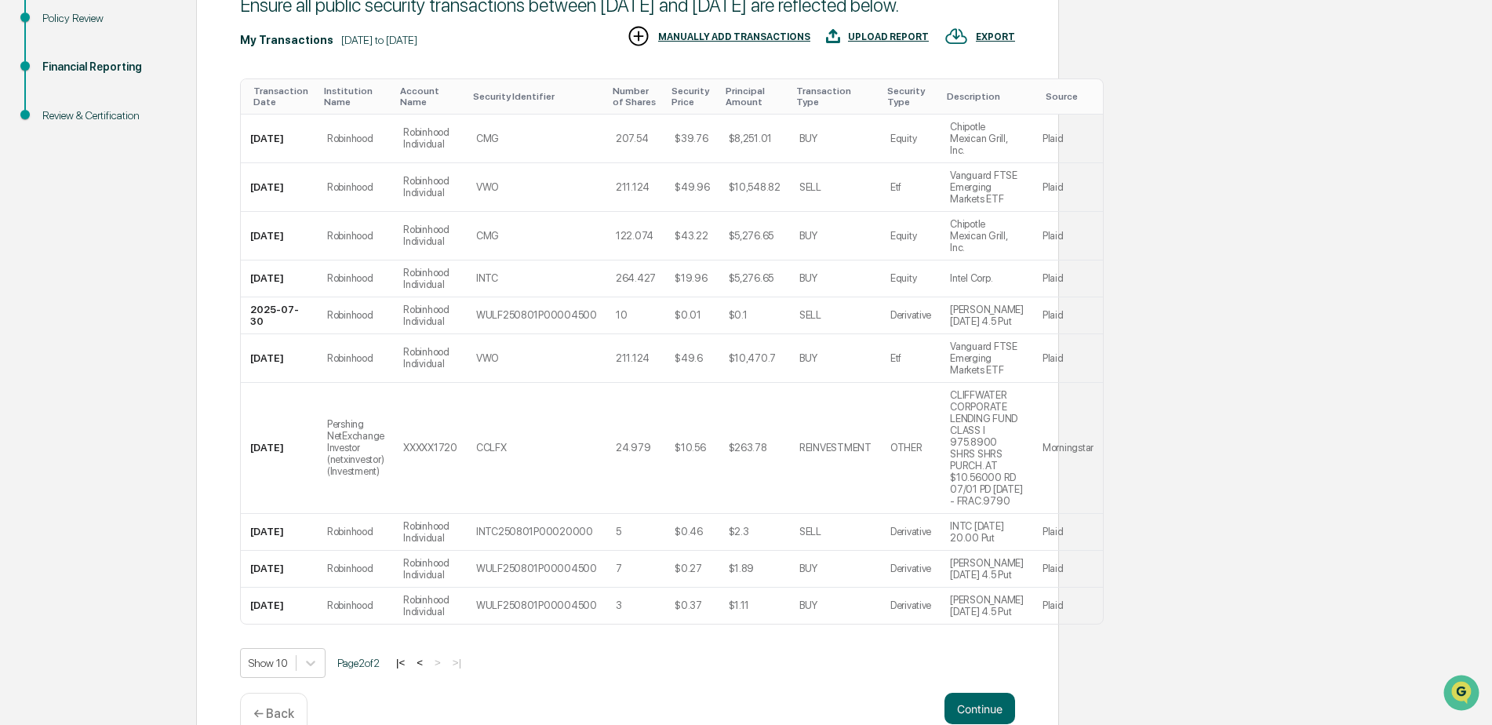
scroll to position [381, 0]
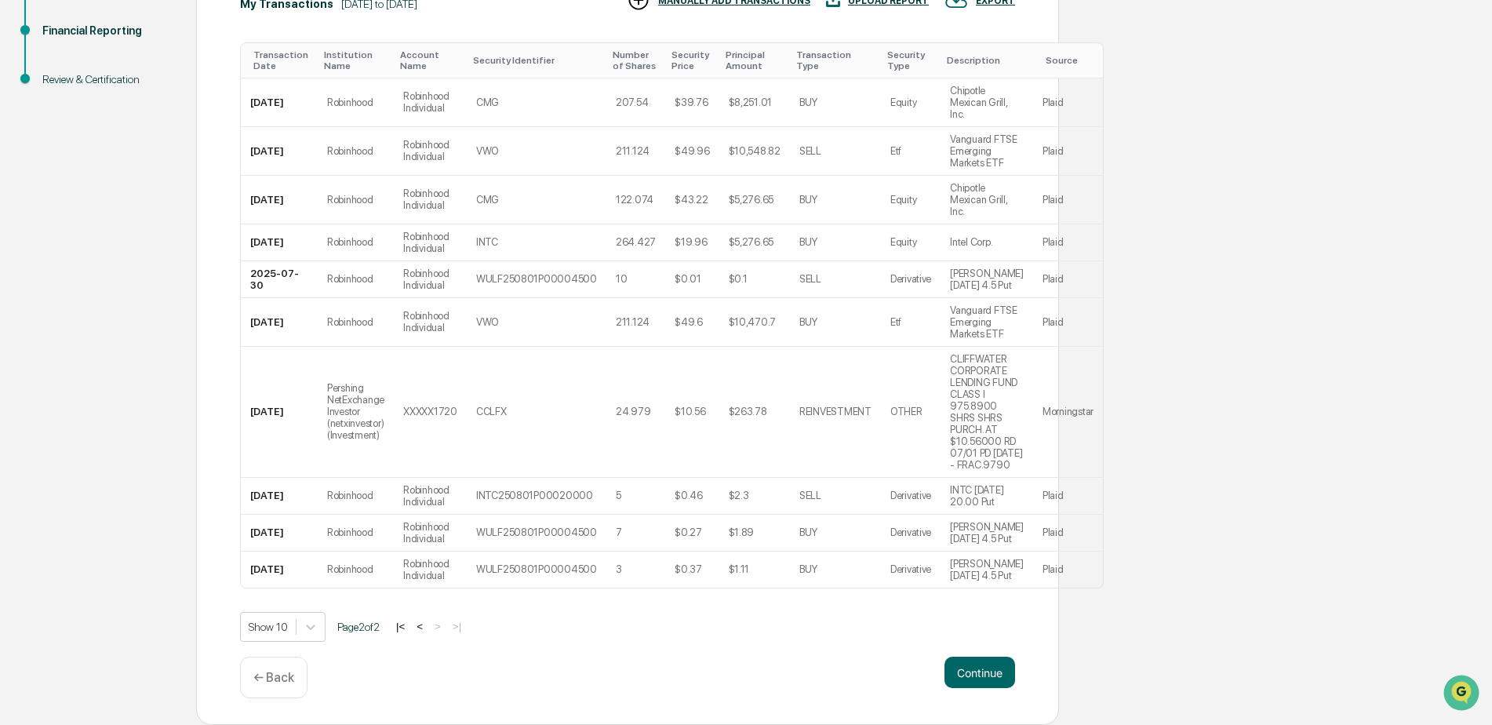
click at [428, 625] on button "<" at bounding box center [420, 626] width 16 height 13
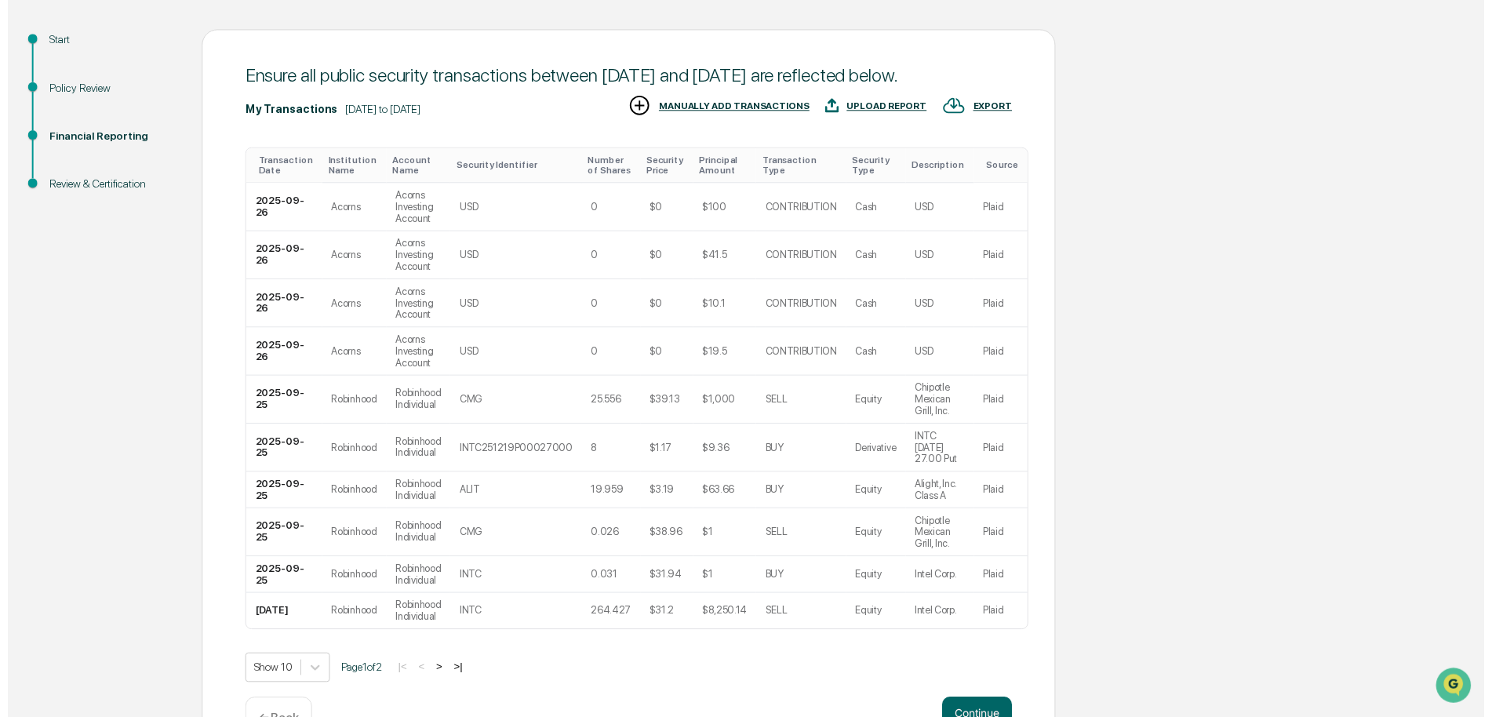
scroll to position [228, 0]
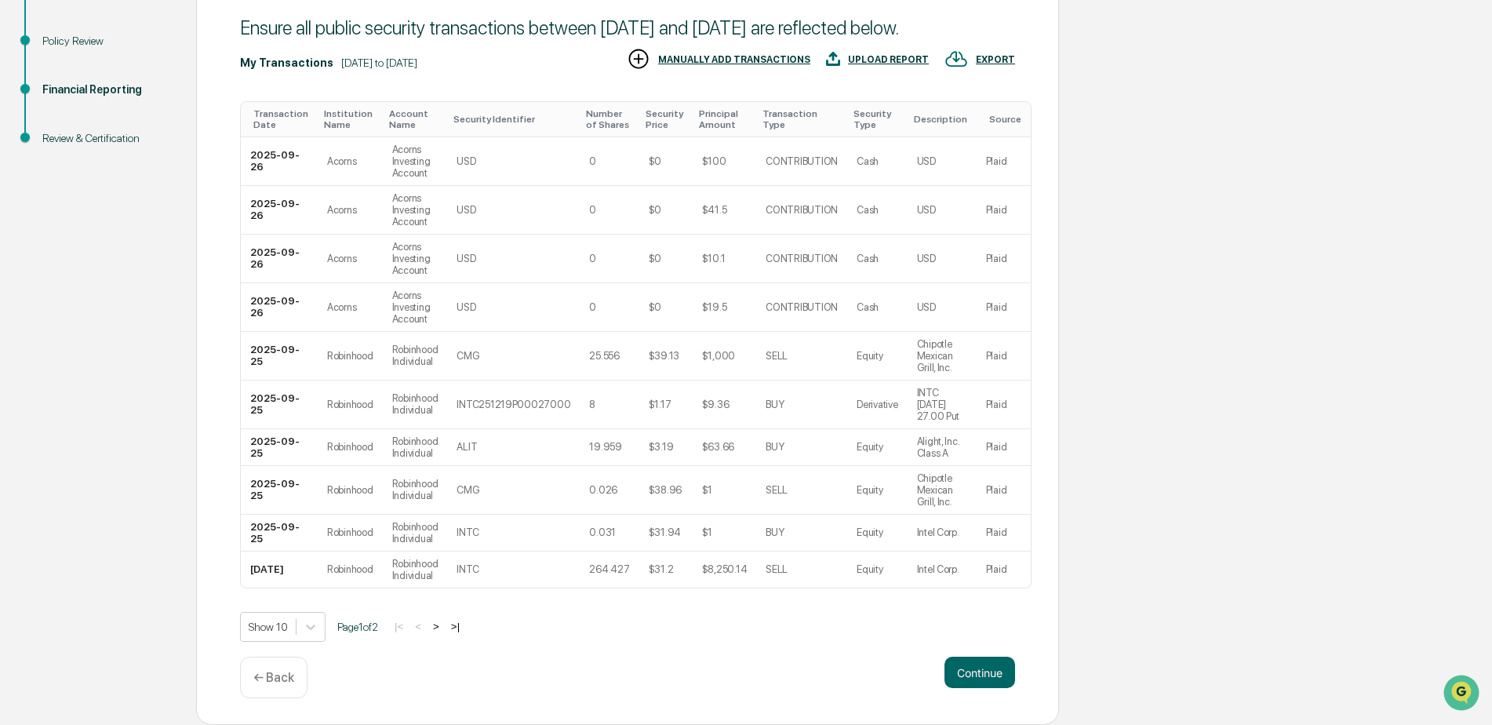
click at [989, 665] on button "Continue" at bounding box center [980, 672] width 71 height 31
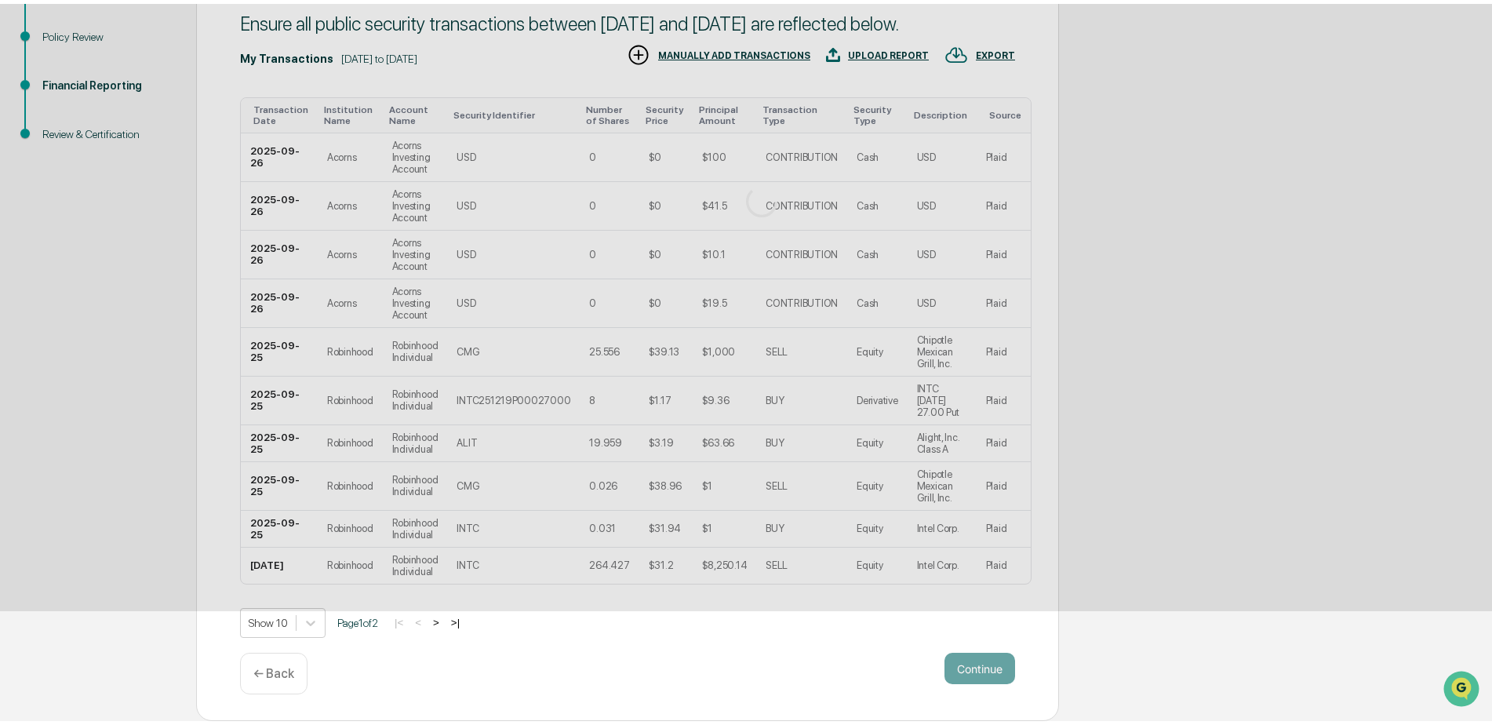
scroll to position [0, 0]
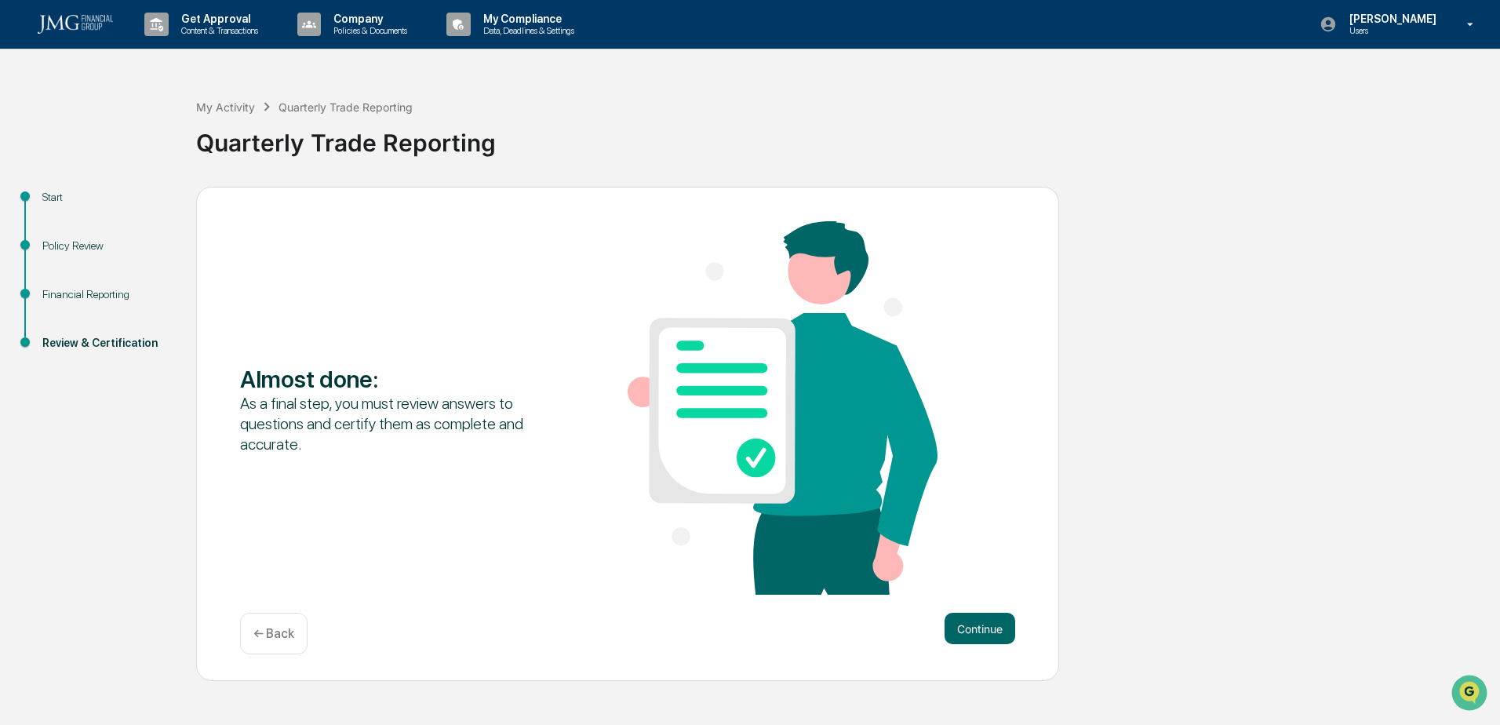
click at [989, 651] on div "Continue ← Back" at bounding box center [627, 634] width 775 height 42
click at [989, 632] on button "Continue" at bounding box center [980, 628] width 71 height 31
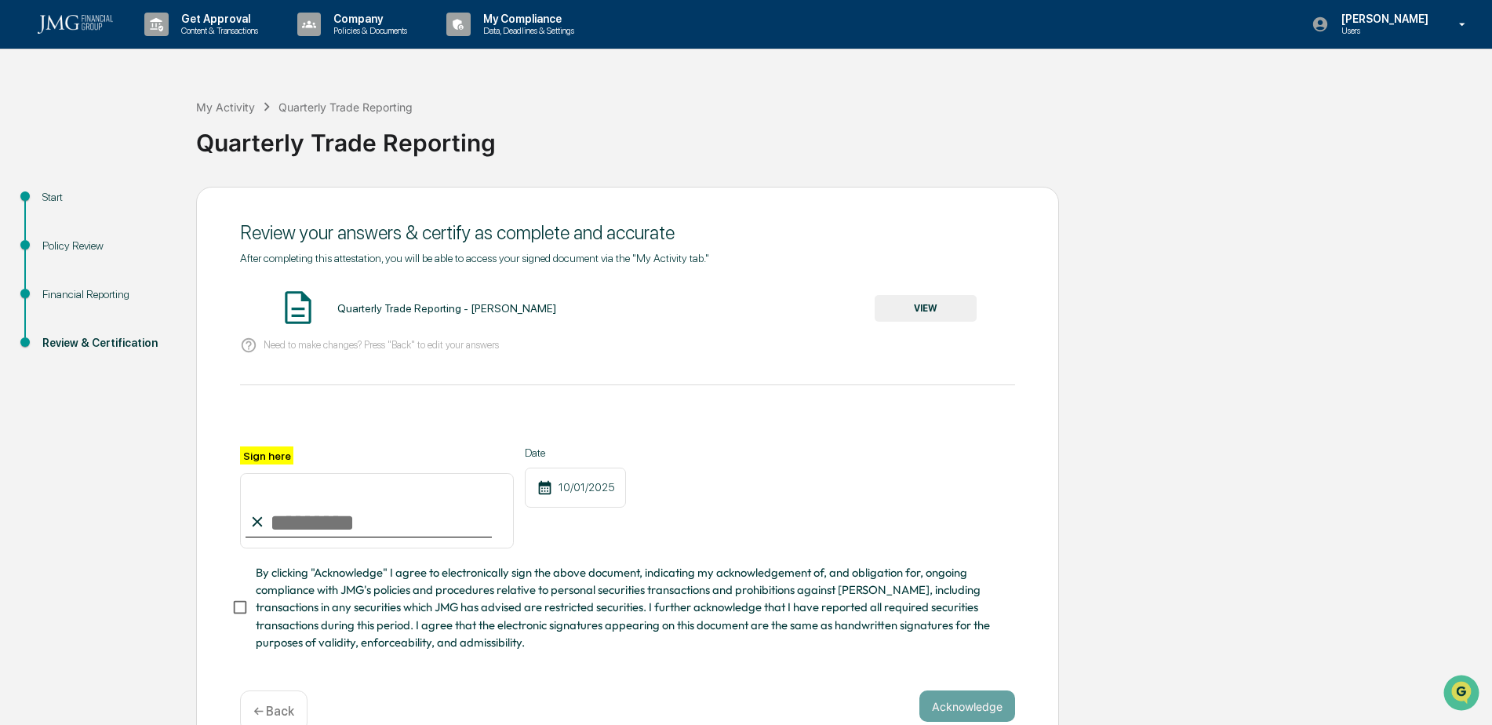
click at [429, 520] on input "Sign here" at bounding box center [377, 510] width 274 height 75
type input "**********"
click at [300, 603] on span "By clicking "Acknowledge" I agree to electronically sign the above document, in…" at bounding box center [629, 607] width 747 height 87
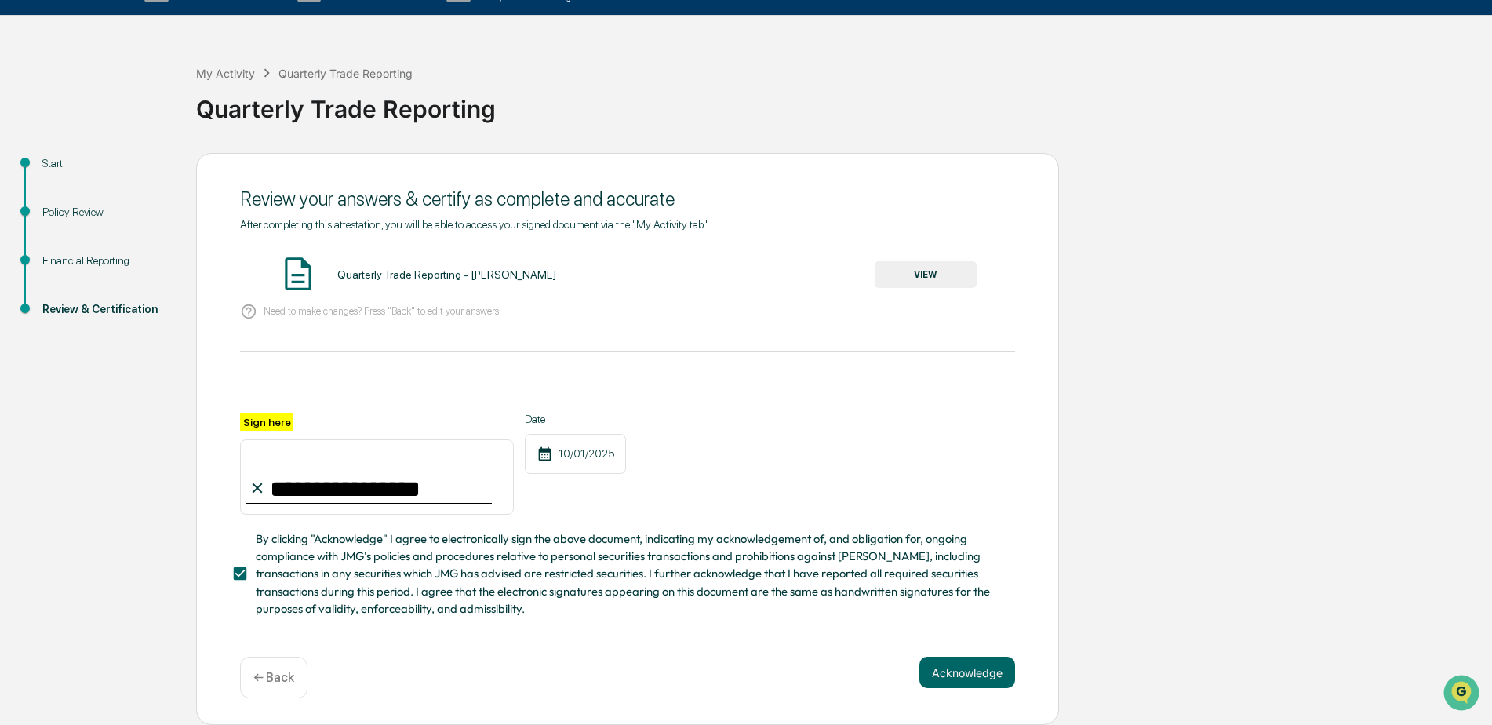
click at [948, 668] on button "Acknowledge" at bounding box center [968, 672] width 96 height 31
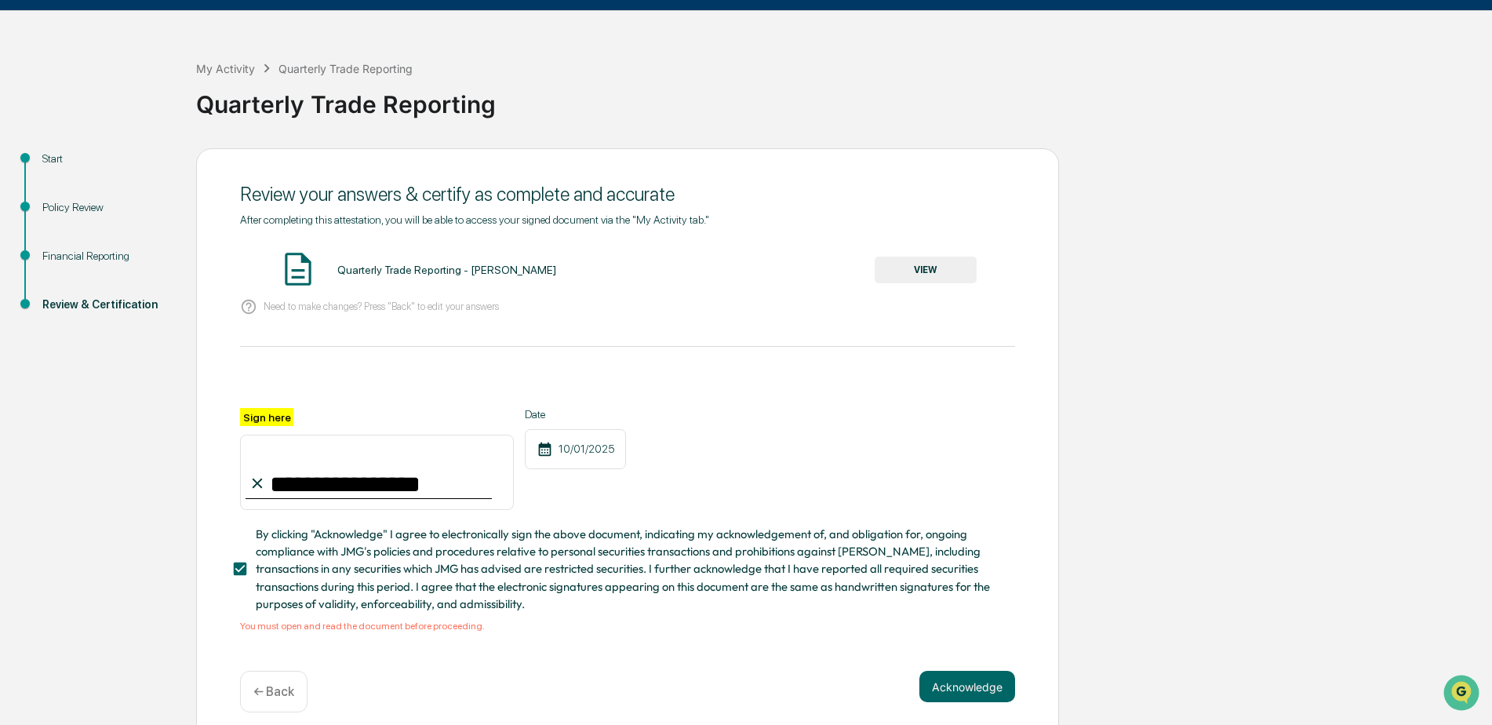
click at [913, 272] on button "VIEW" at bounding box center [926, 270] width 102 height 27
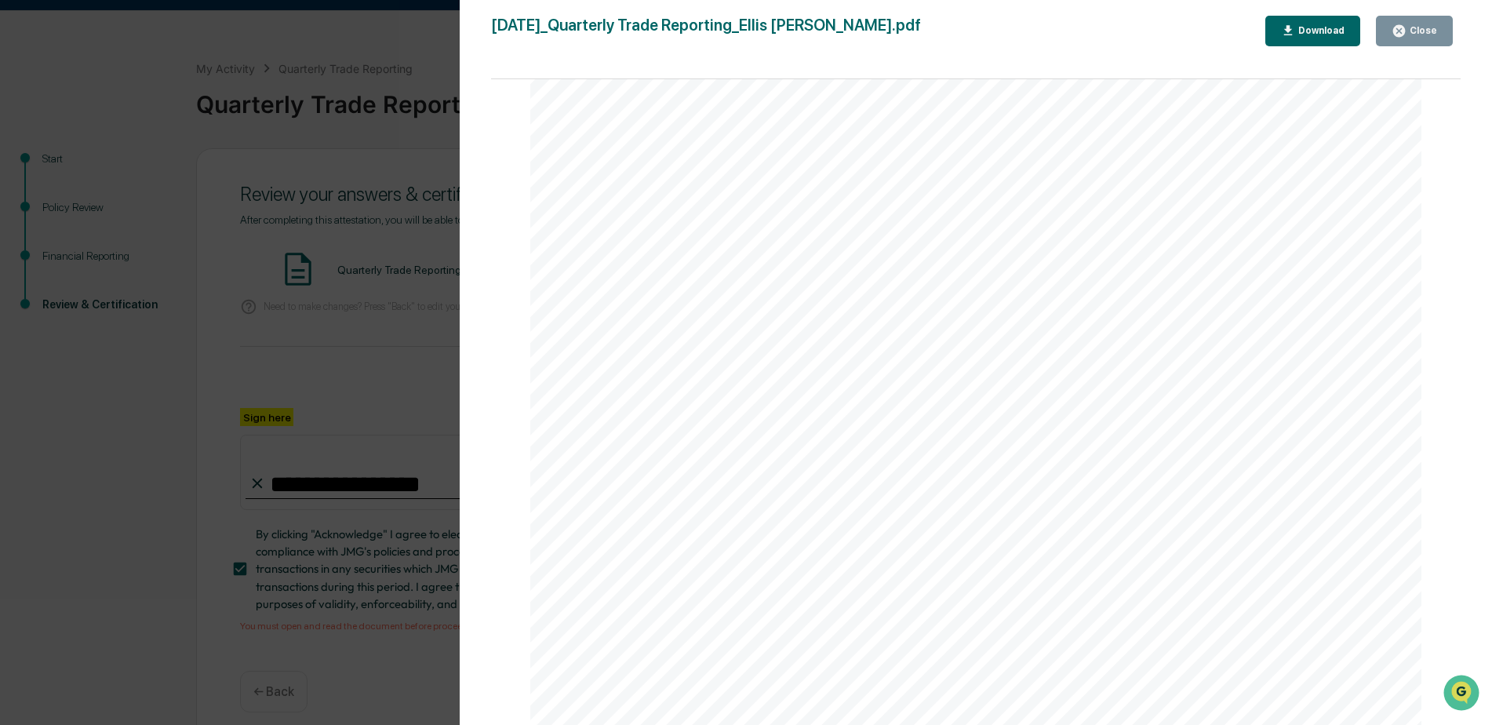
scroll to position [4589, 0]
drag, startPoint x: 1455, startPoint y: 195, endPoint x: 12, endPoint y: 17, distance: 1453.8
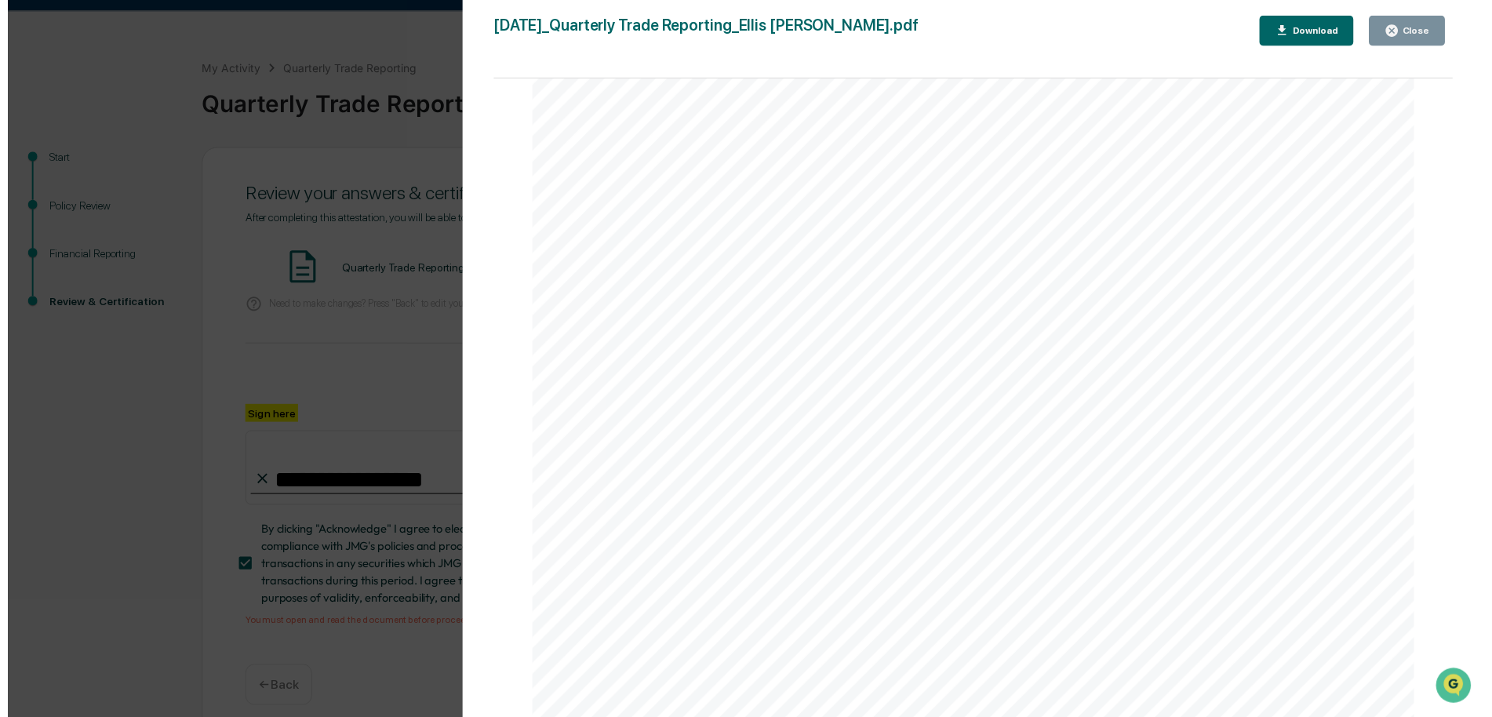
scroll to position [57, 0]
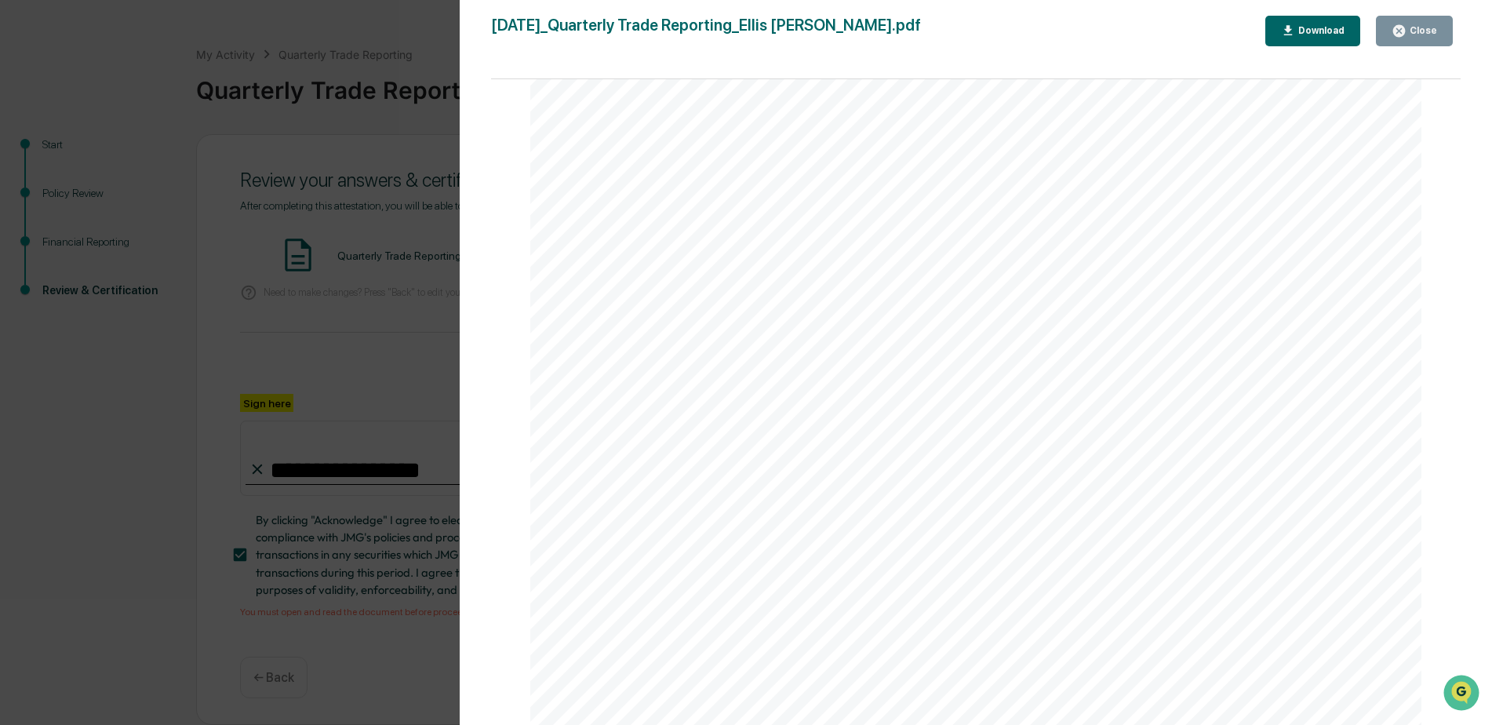
click at [335, 596] on div "Version History 10/01/2025, 02:02 PM Ellis Greenstein 2025-10-01_Quarterly Trad…" at bounding box center [746, 362] width 1492 height 725
click at [1427, 29] on div "Close" at bounding box center [1422, 30] width 31 height 11
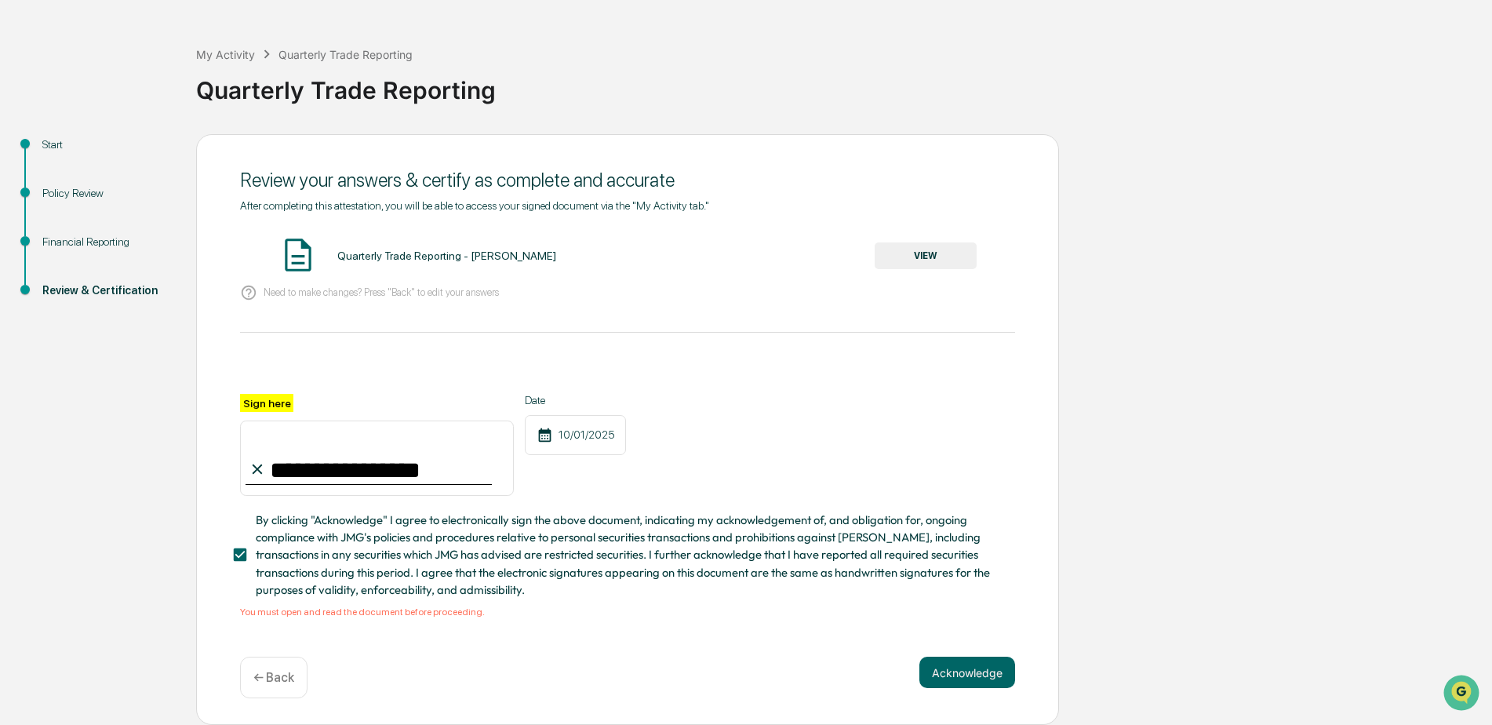
click at [1000, 668] on button "Acknowledge" at bounding box center [968, 672] width 96 height 31
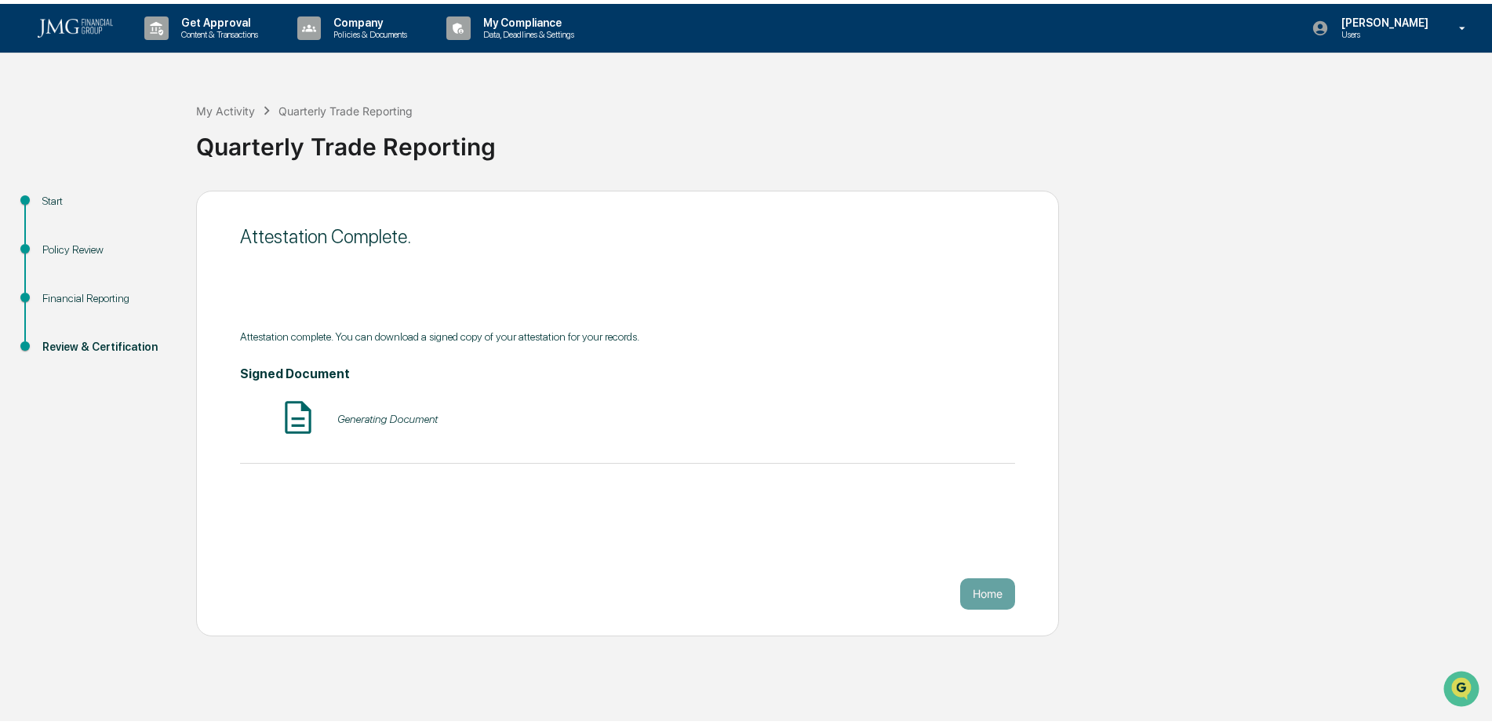
scroll to position [0, 0]
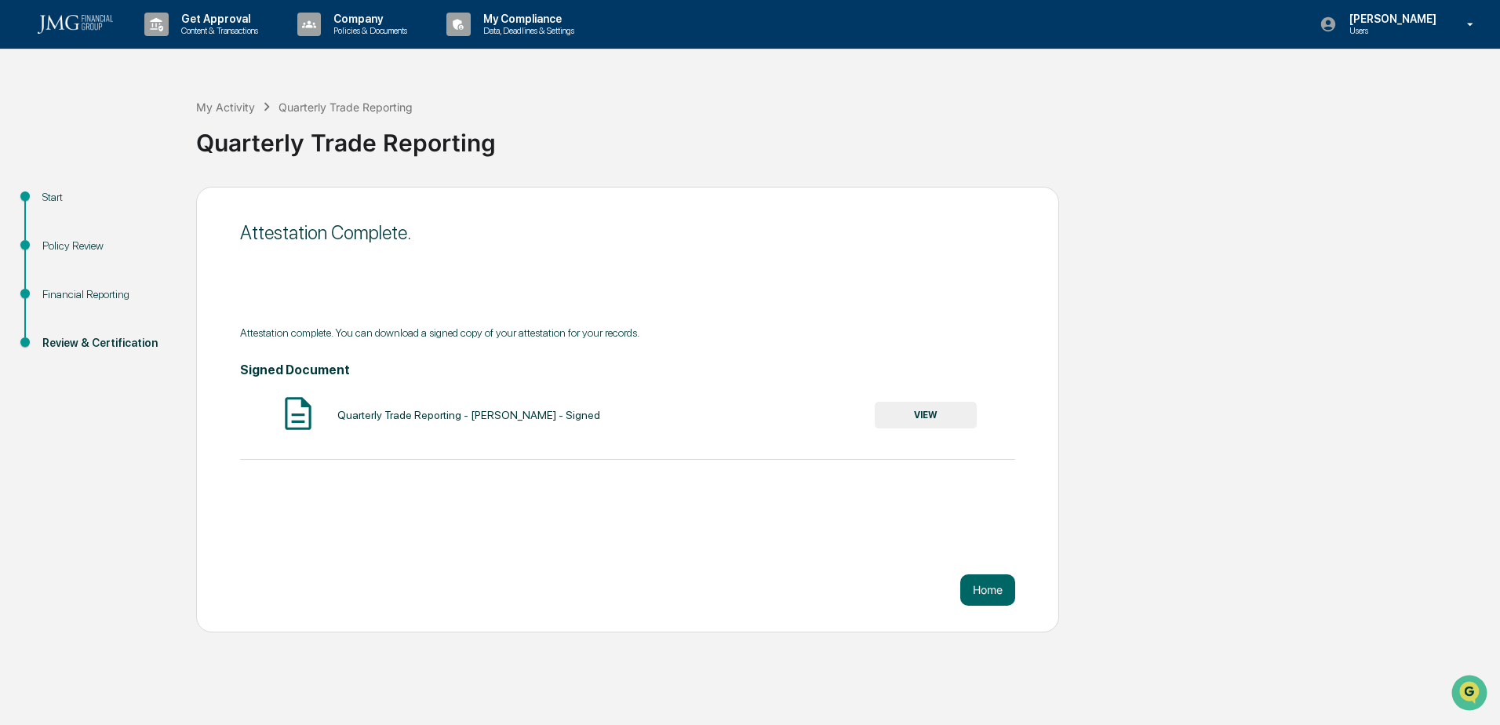
click at [987, 581] on button "Home" at bounding box center [987, 589] width 55 height 31
